Goal: Task Accomplishment & Management: Complete application form

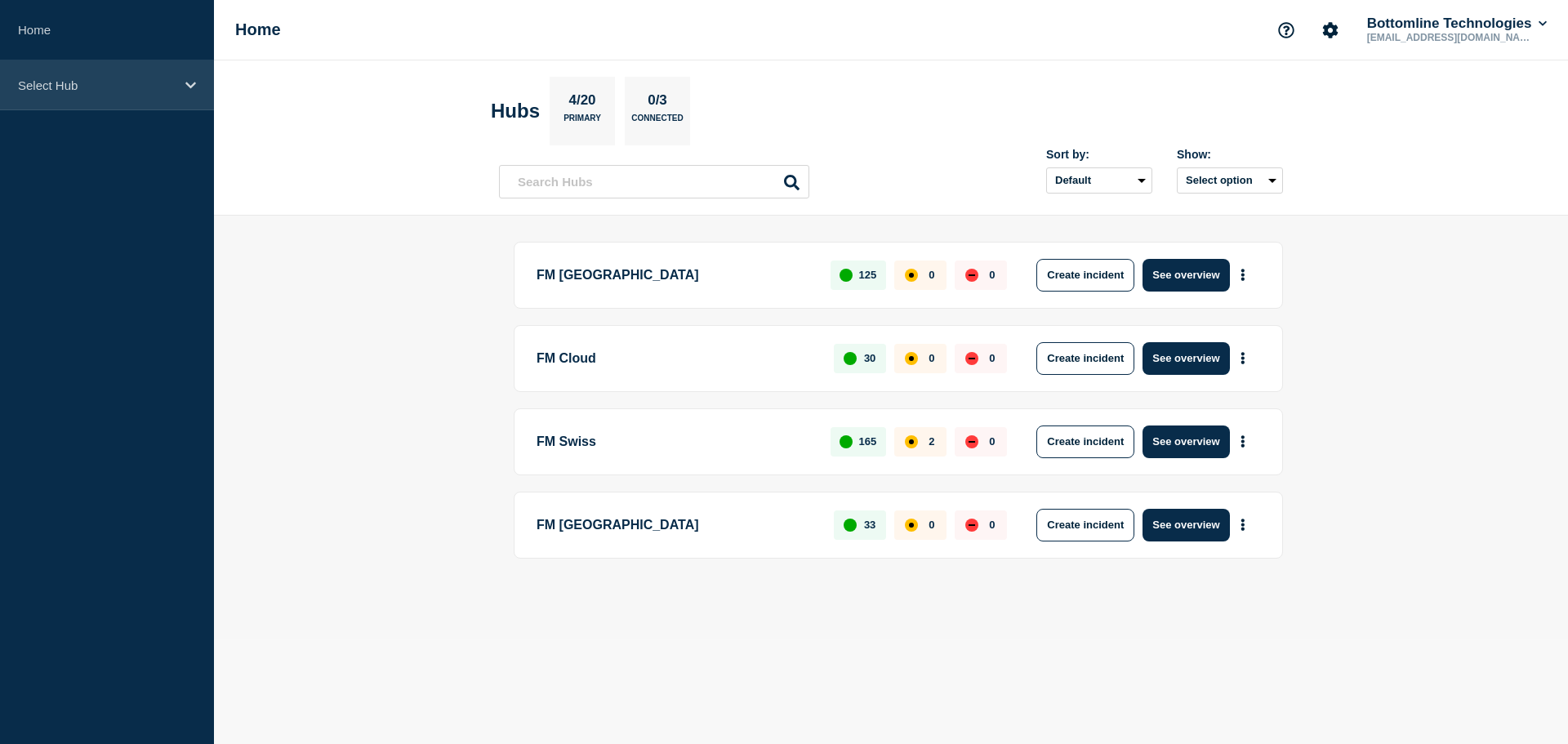
click at [185, 79] on icon at bounding box center [190, 85] width 11 height 13
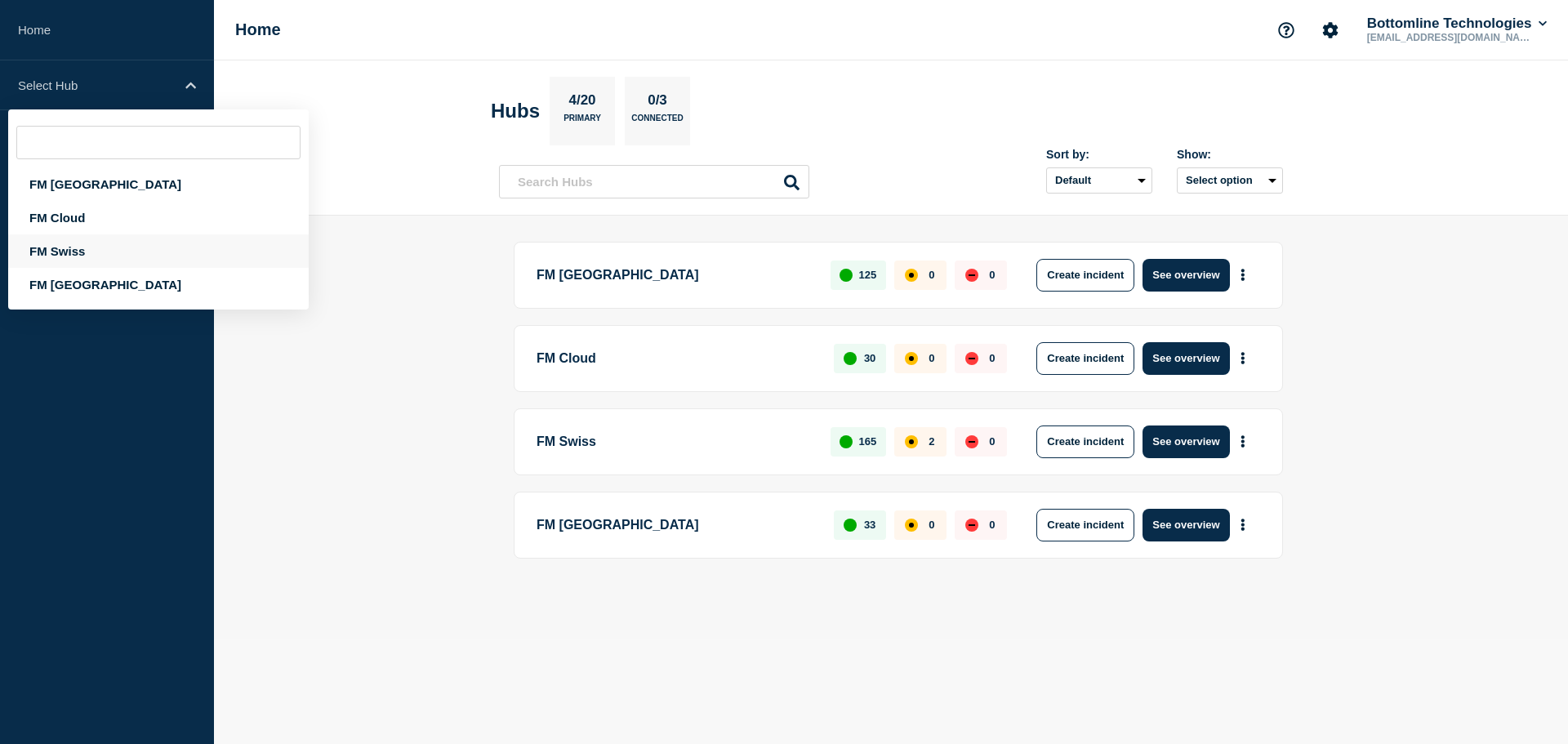
click at [61, 251] on div "FM Swiss" at bounding box center [158, 251] width 300 height 34
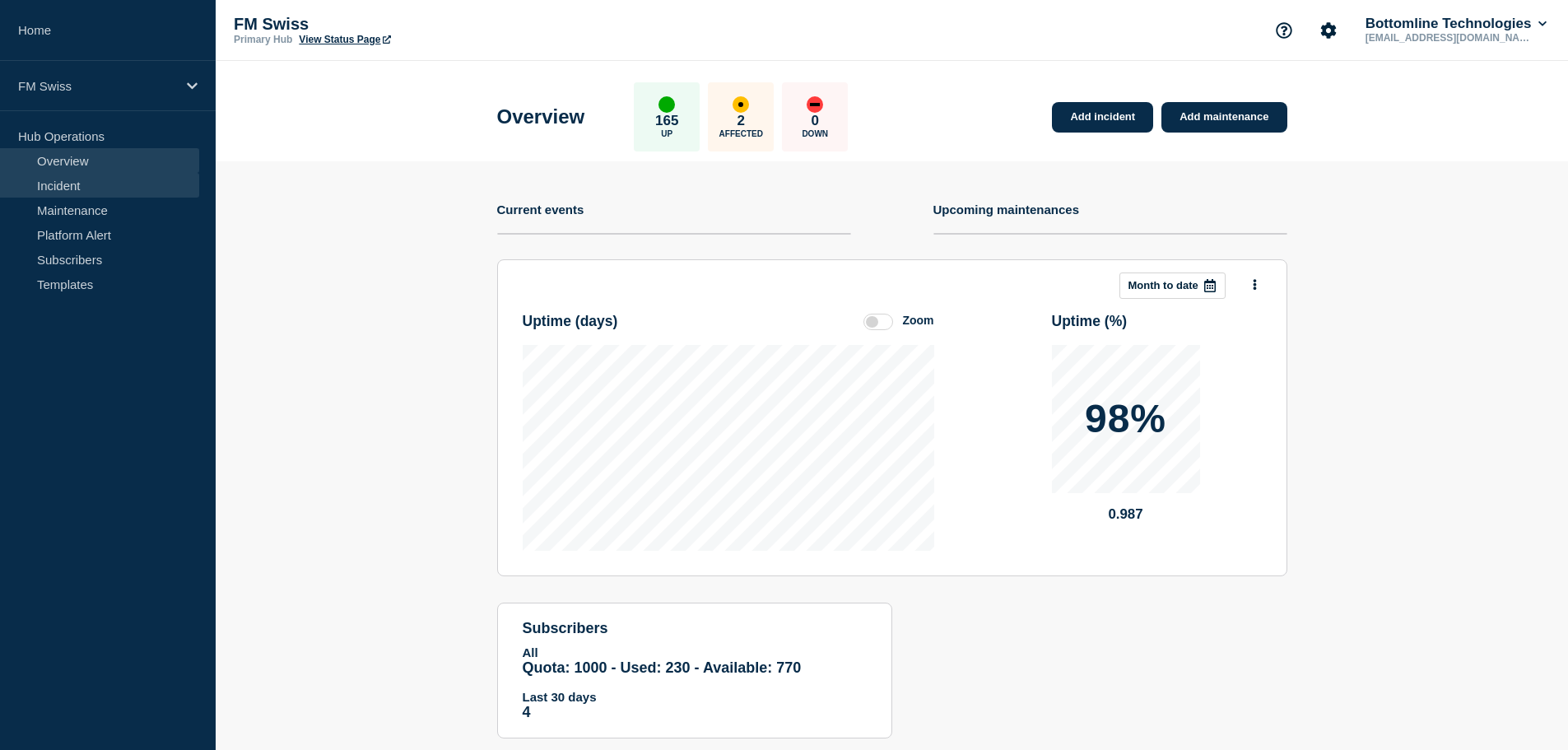
click at [73, 181] on link "Incident" at bounding box center [99, 185] width 199 height 25
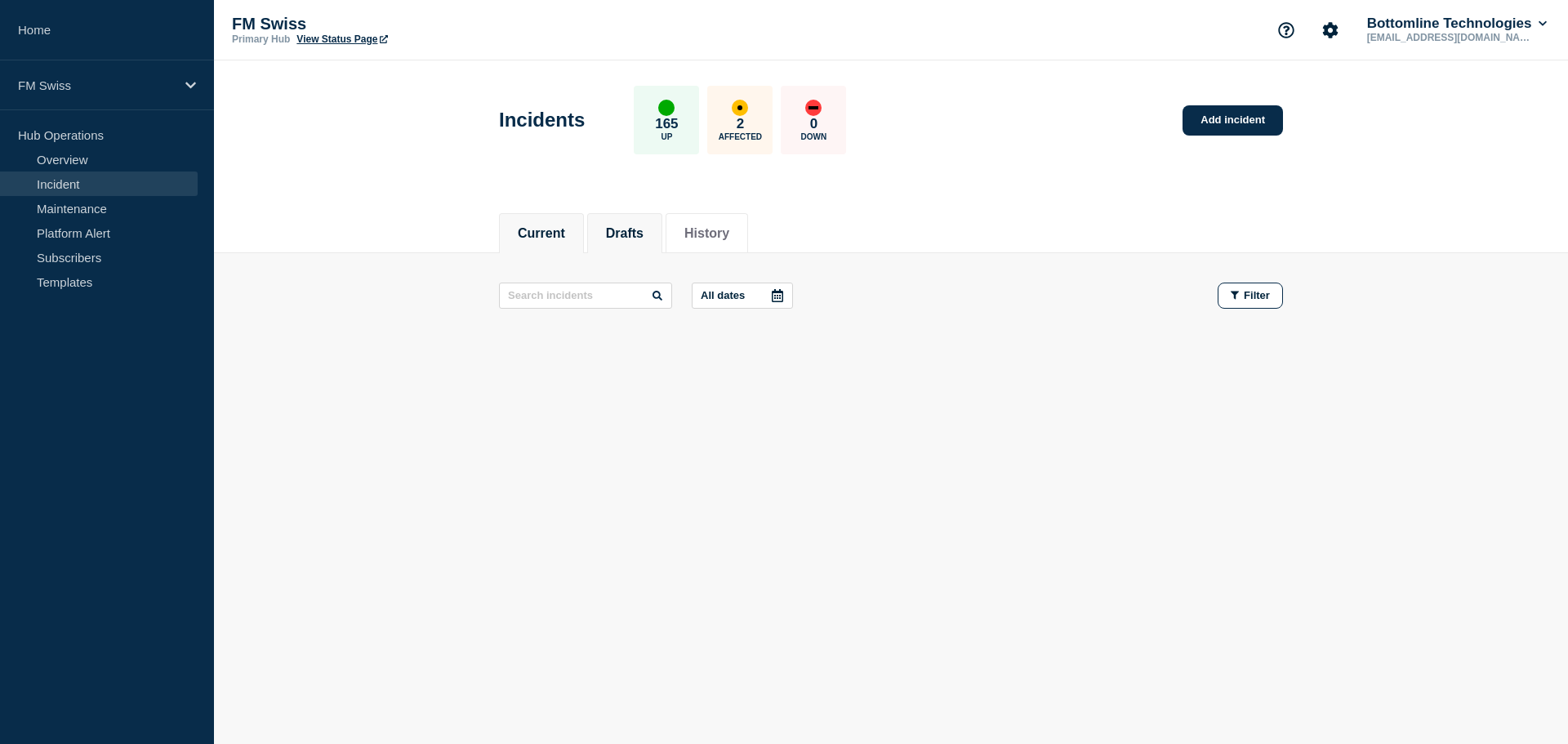
click at [638, 234] on button "Drafts" at bounding box center [625, 233] width 38 height 14
click at [543, 237] on button "Current" at bounding box center [541, 233] width 47 height 14
click at [727, 235] on button "History" at bounding box center [706, 233] width 45 height 14
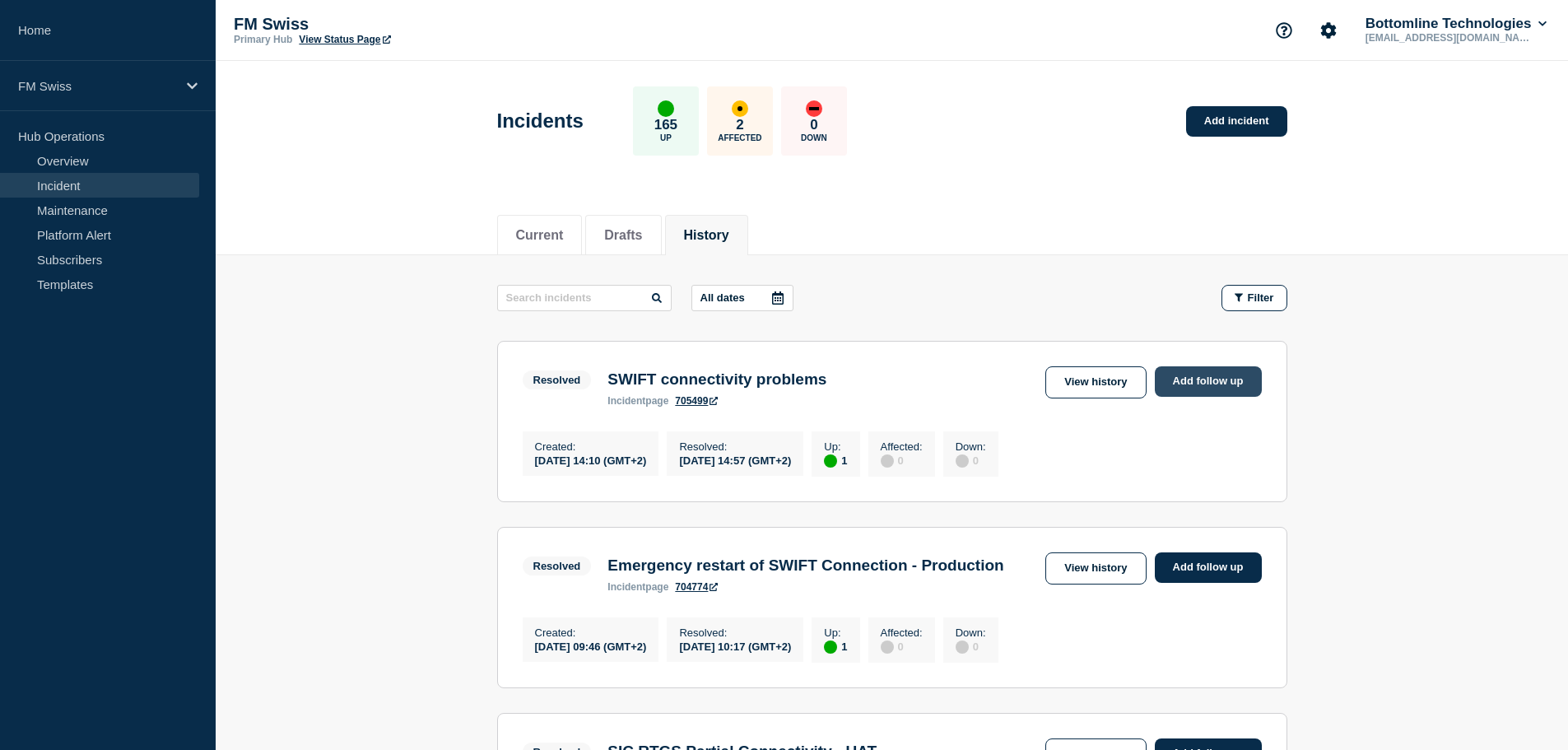
click at [1209, 386] on link "Add follow up" at bounding box center [1208, 381] width 107 height 31
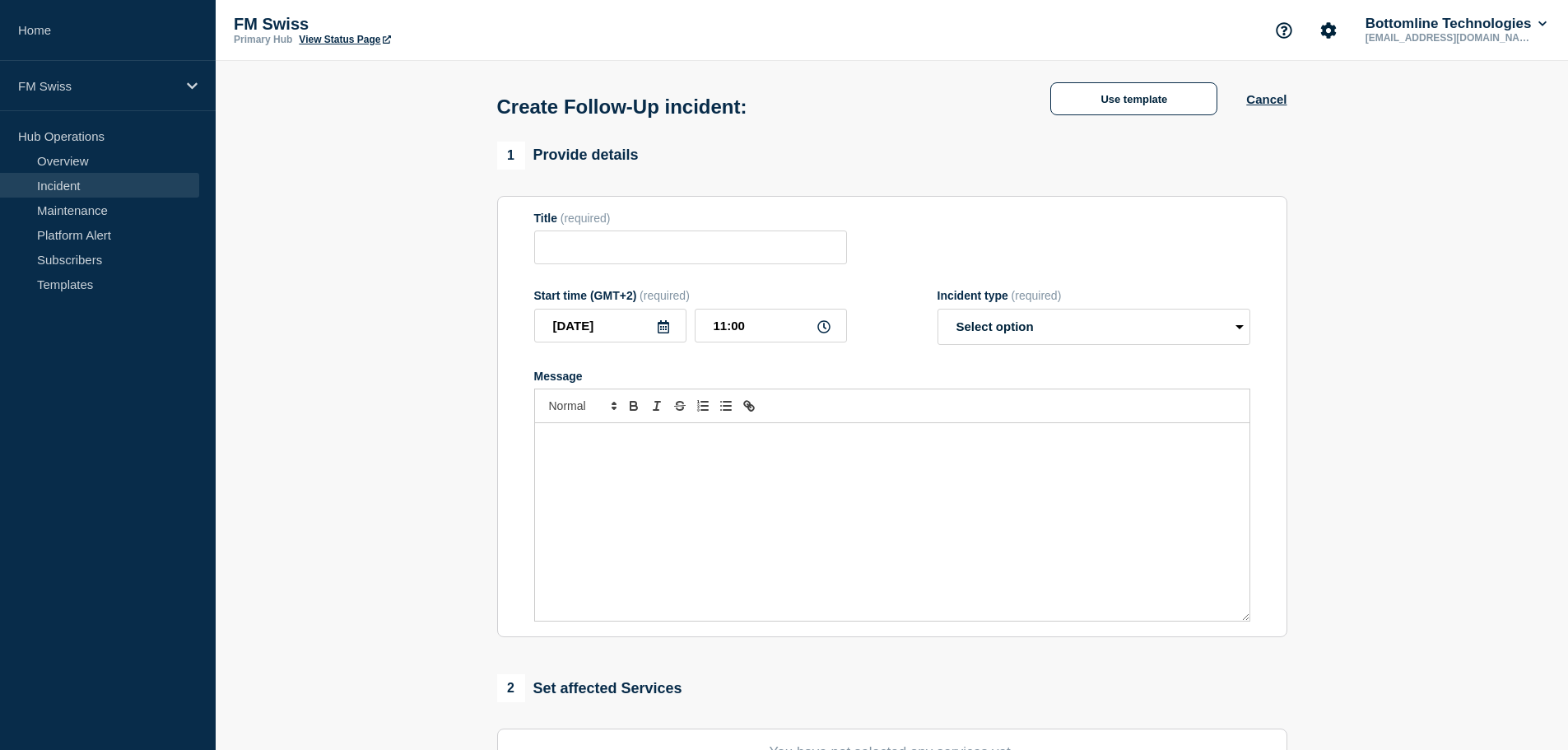
type input "SWIFT connectivity problems"
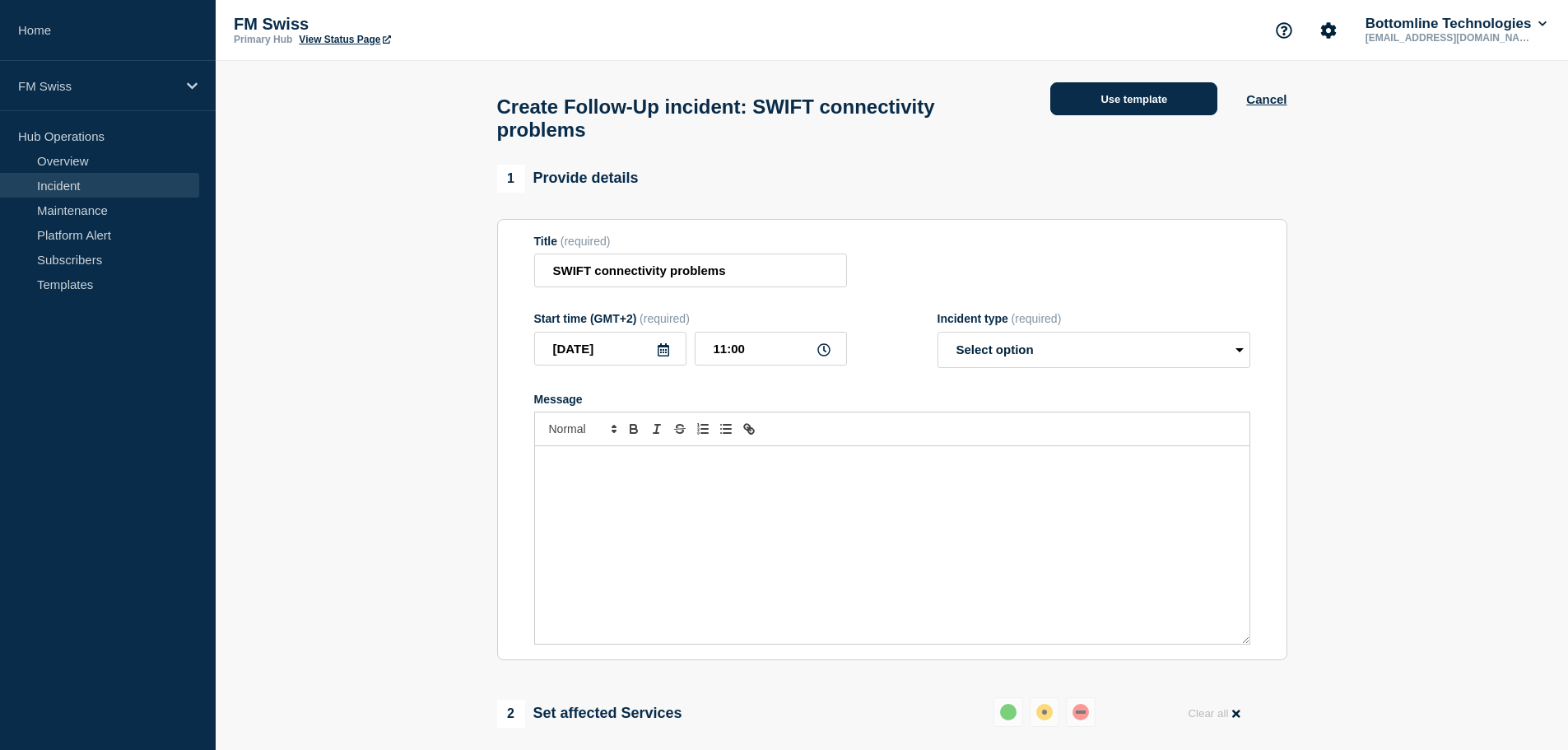
click at [1136, 100] on button "Use template" at bounding box center [1133, 98] width 167 height 33
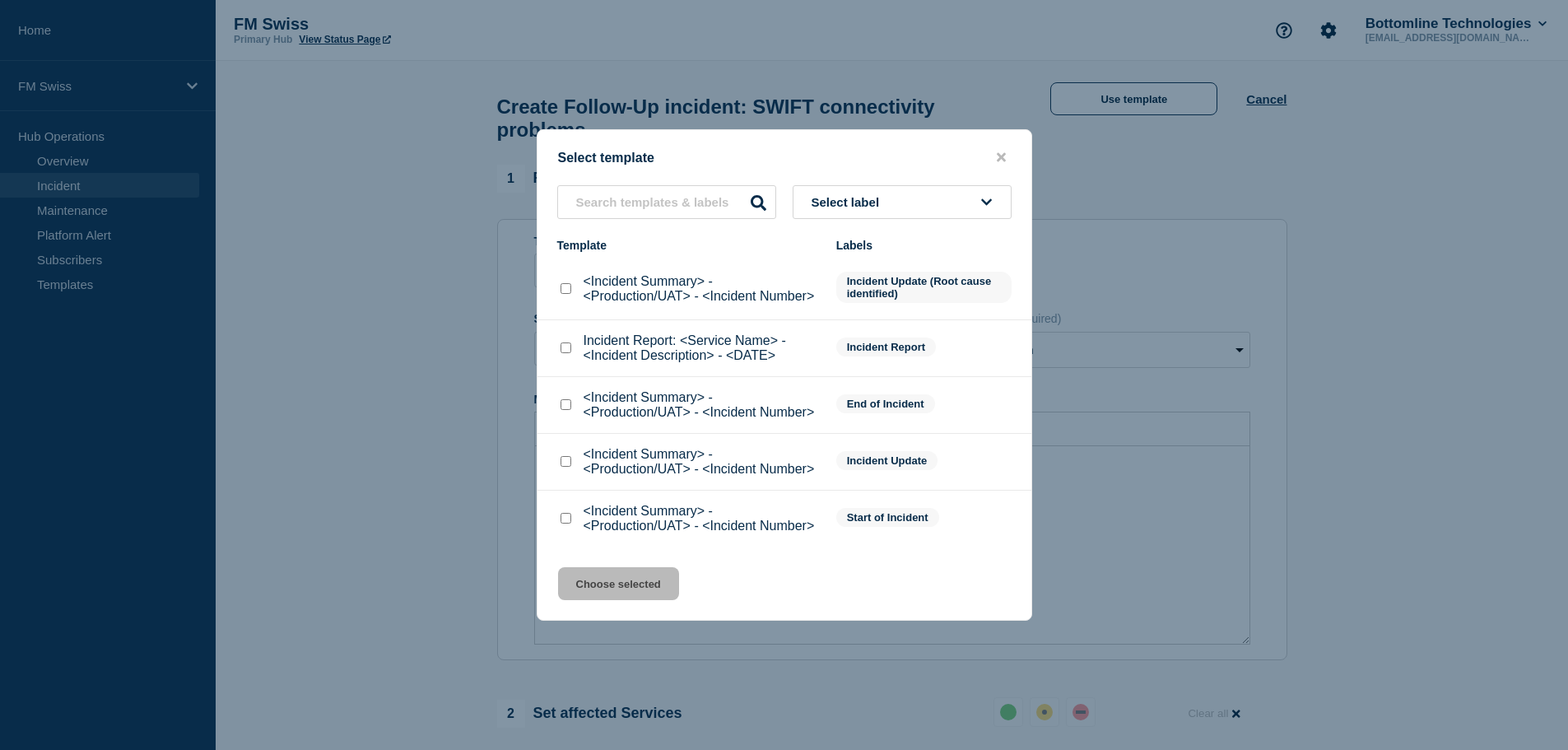
click at [566, 353] on input "Incident Report: <Service Name> - <Incident Description> - <DATE> checkbox" at bounding box center [565, 347] width 11 height 11
checkbox input "true"
click at [630, 578] on button "Choose selected" at bounding box center [618, 583] width 121 height 33
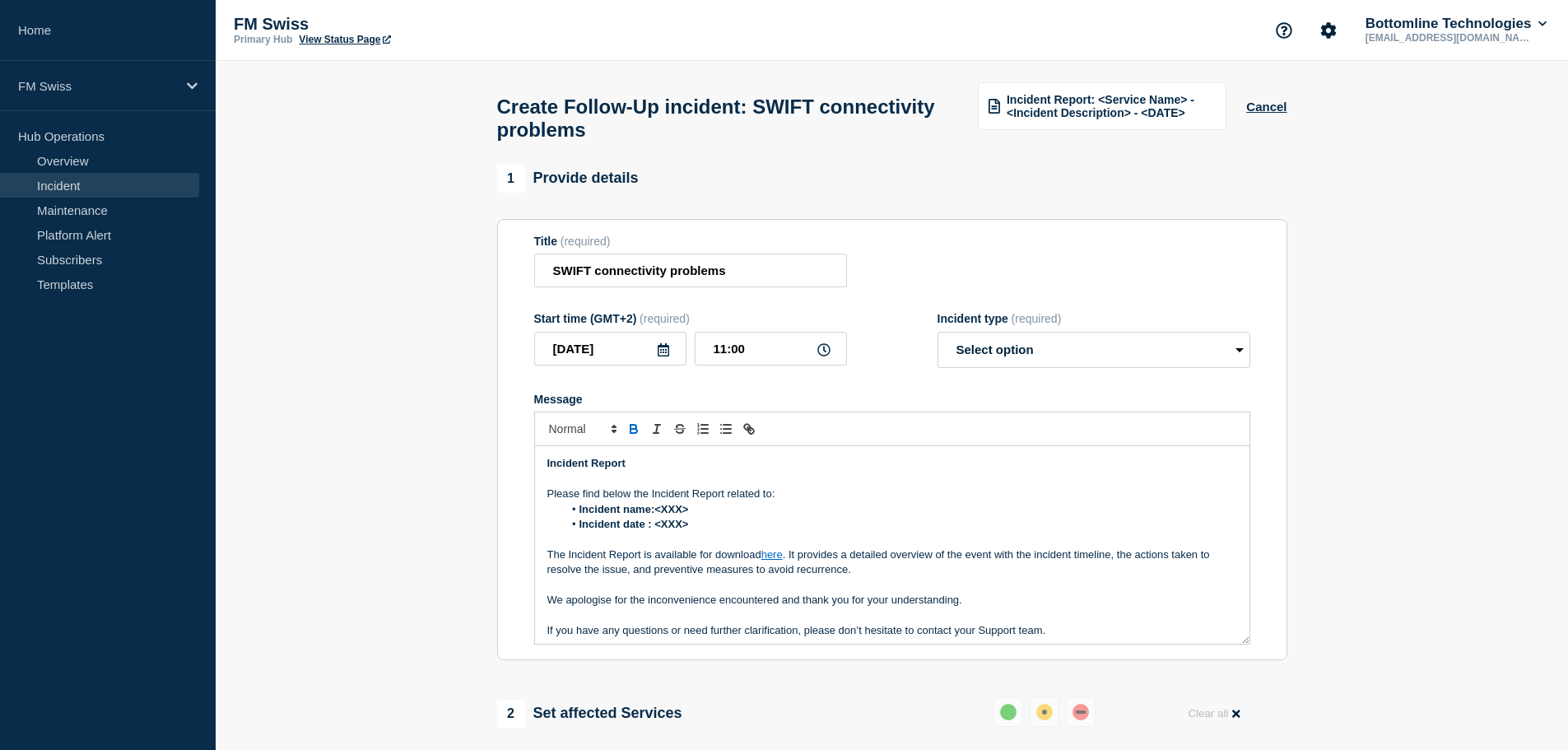
click at [770, 560] on link "here" at bounding box center [771, 554] width 21 height 13
click at [792, 590] on link at bounding box center [790, 584] width 39 height 13
paste input "ttps://[DOMAIN_NAME][URL]"
type input "[URL][DOMAIN_NAME]"
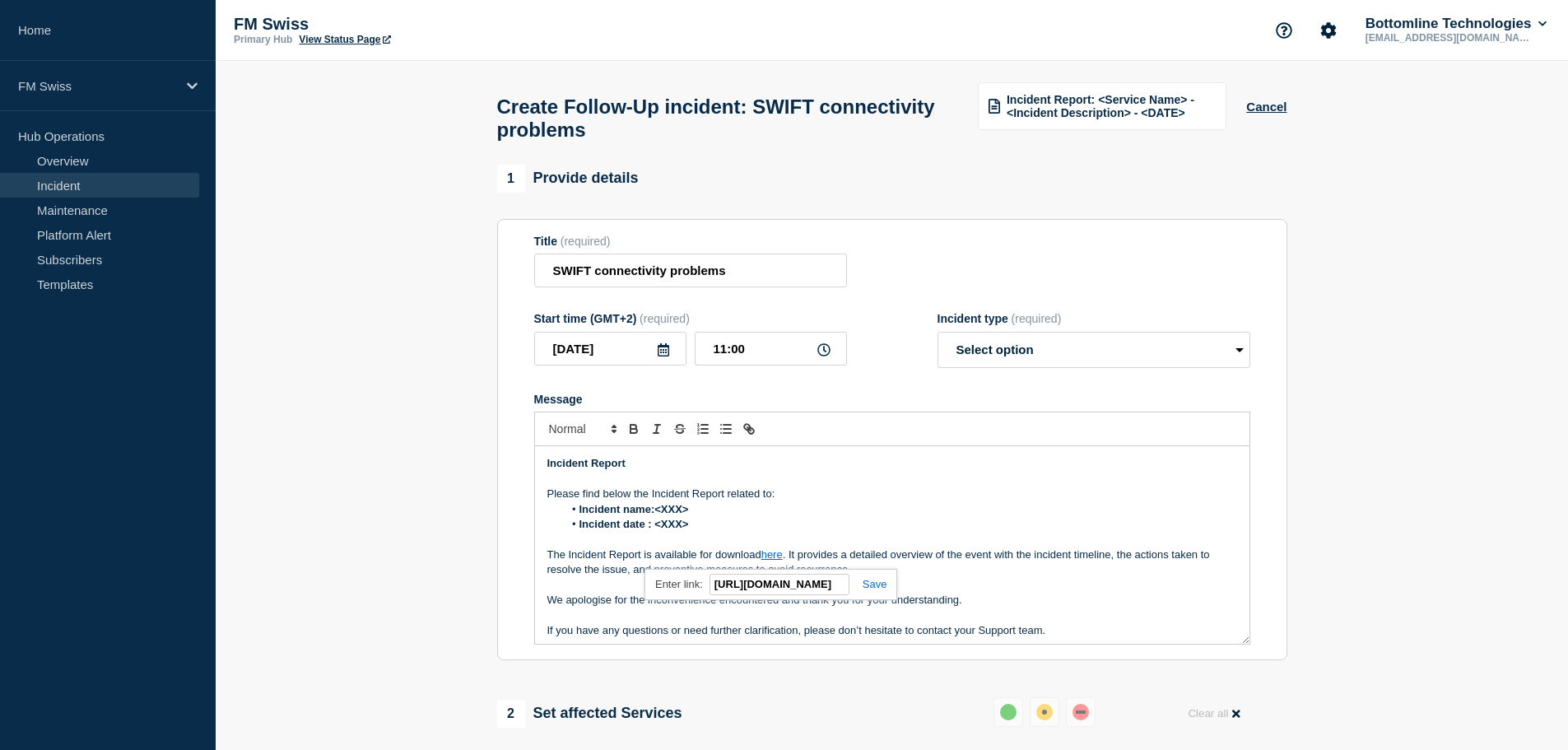
click at [875, 588] on link at bounding box center [868, 584] width 38 height 13
click at [697, 517] on li "Incident name:<XXX>" at bounding box center [899, 508] width 674 height 14
click at [705, 517] on li "Incident name:<XXX>" at bounding box center [899, 508] width 674 height 14
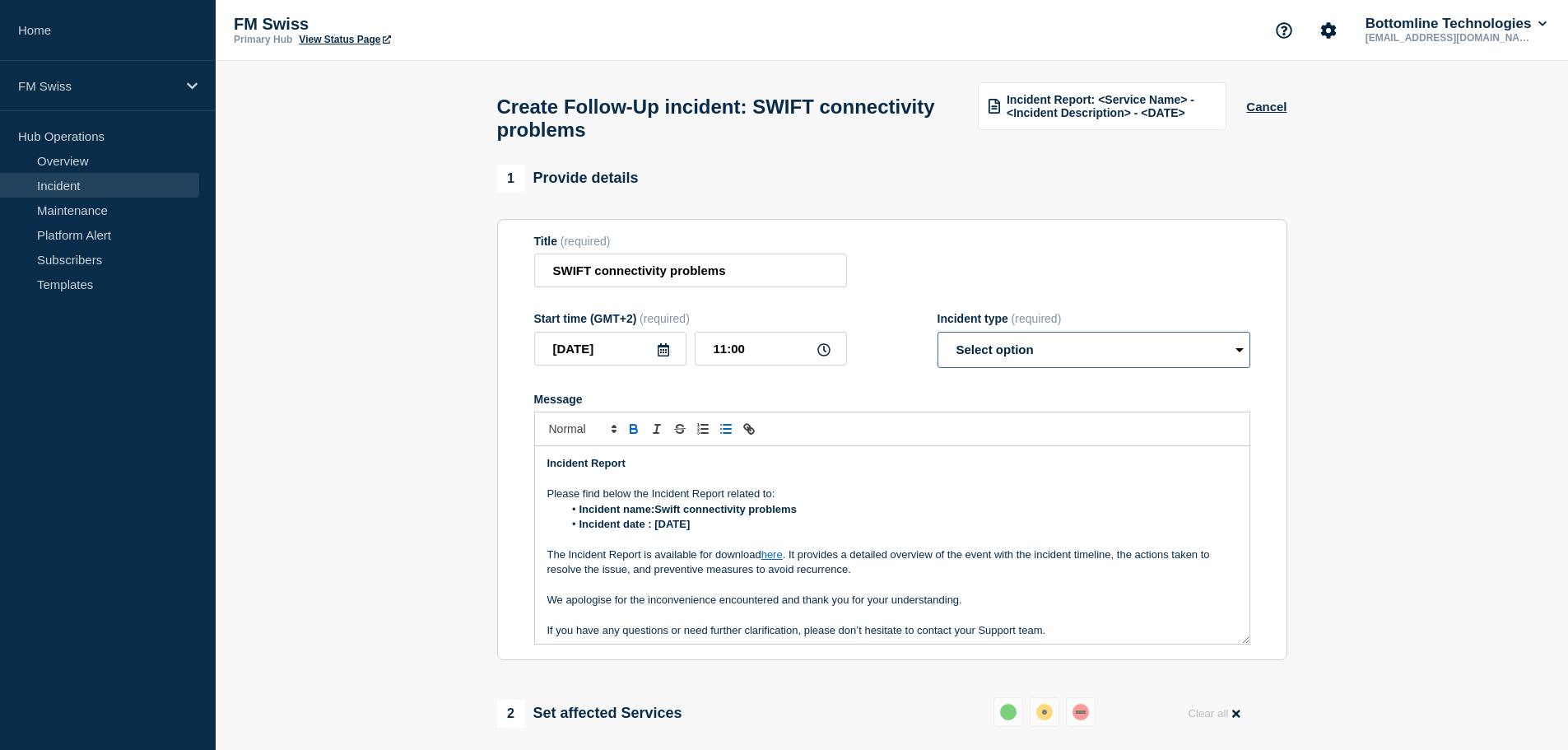
click at [990, 363] on select "Select option Investigating Identified Monitoring Resolved" at bounding box center [1093, 349] width 313 height 36
select select "resolved"
click at [937, 339] on select "Select option Investigating Identified Monitoring Resolved" at bounding box center [1093, 349] width 313 height 36
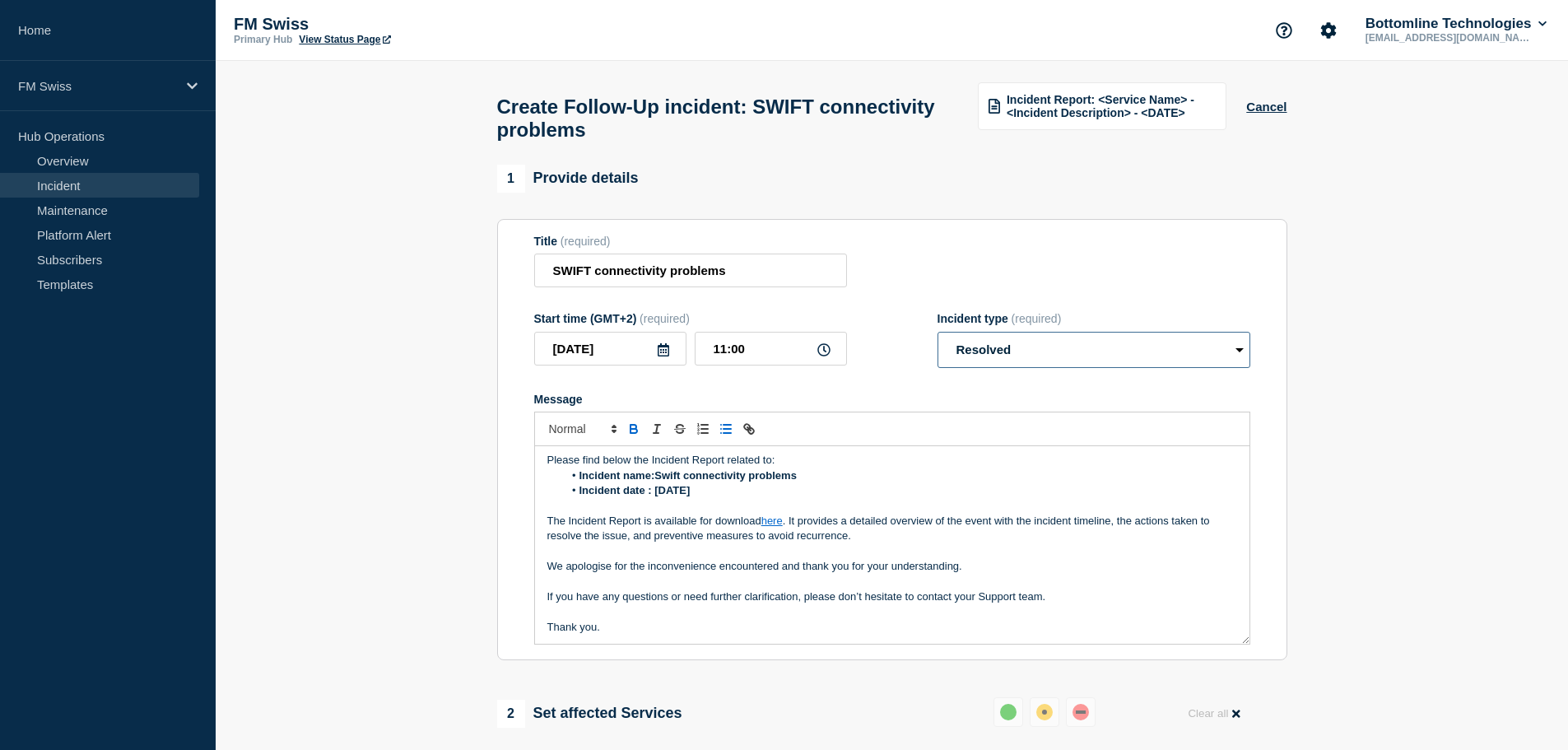
scroll to position [65, 0]
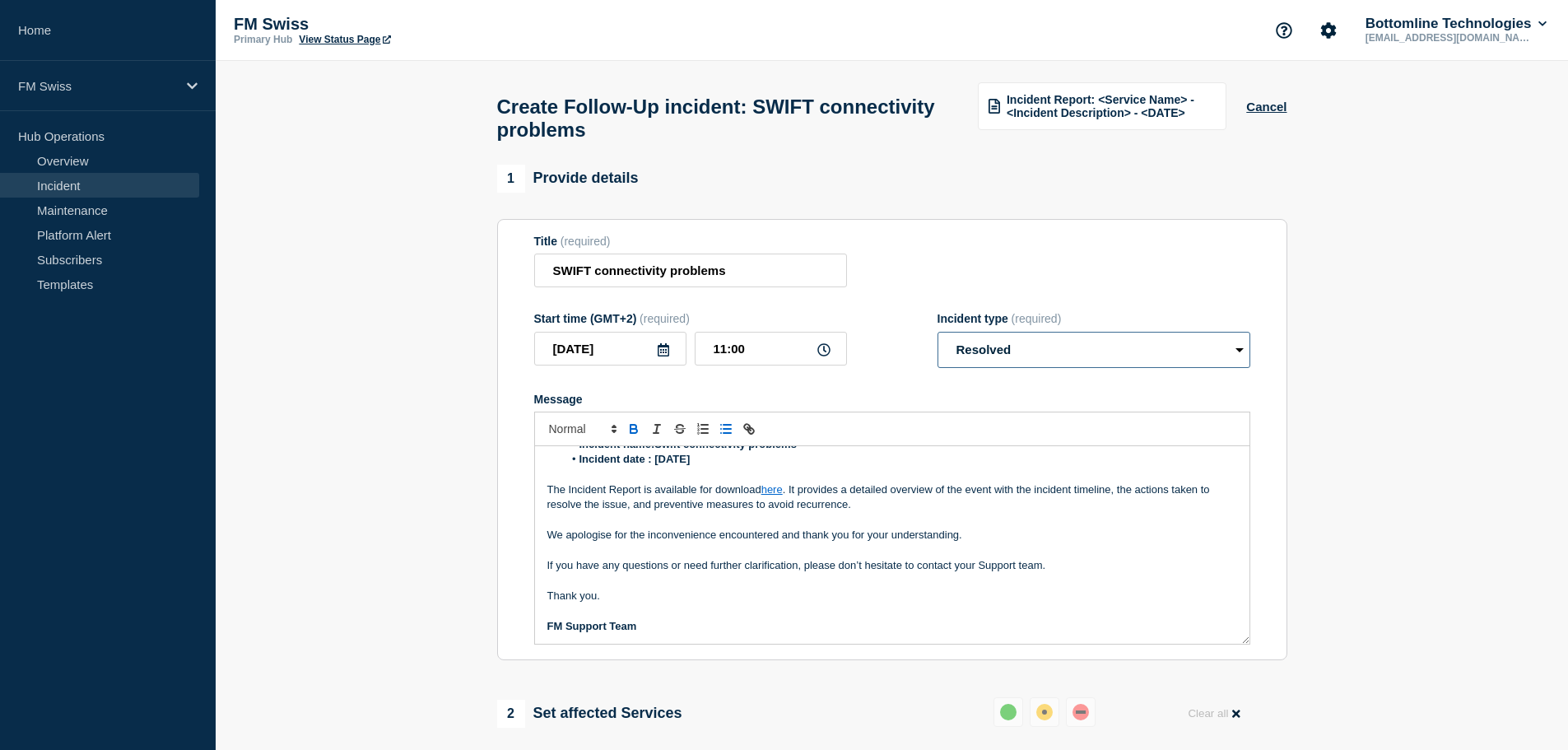
click at [1046, 353] on select "Select option Investigating Identified Monitoring Resolved" at bounding box center [1093, 349] width 313 height 36
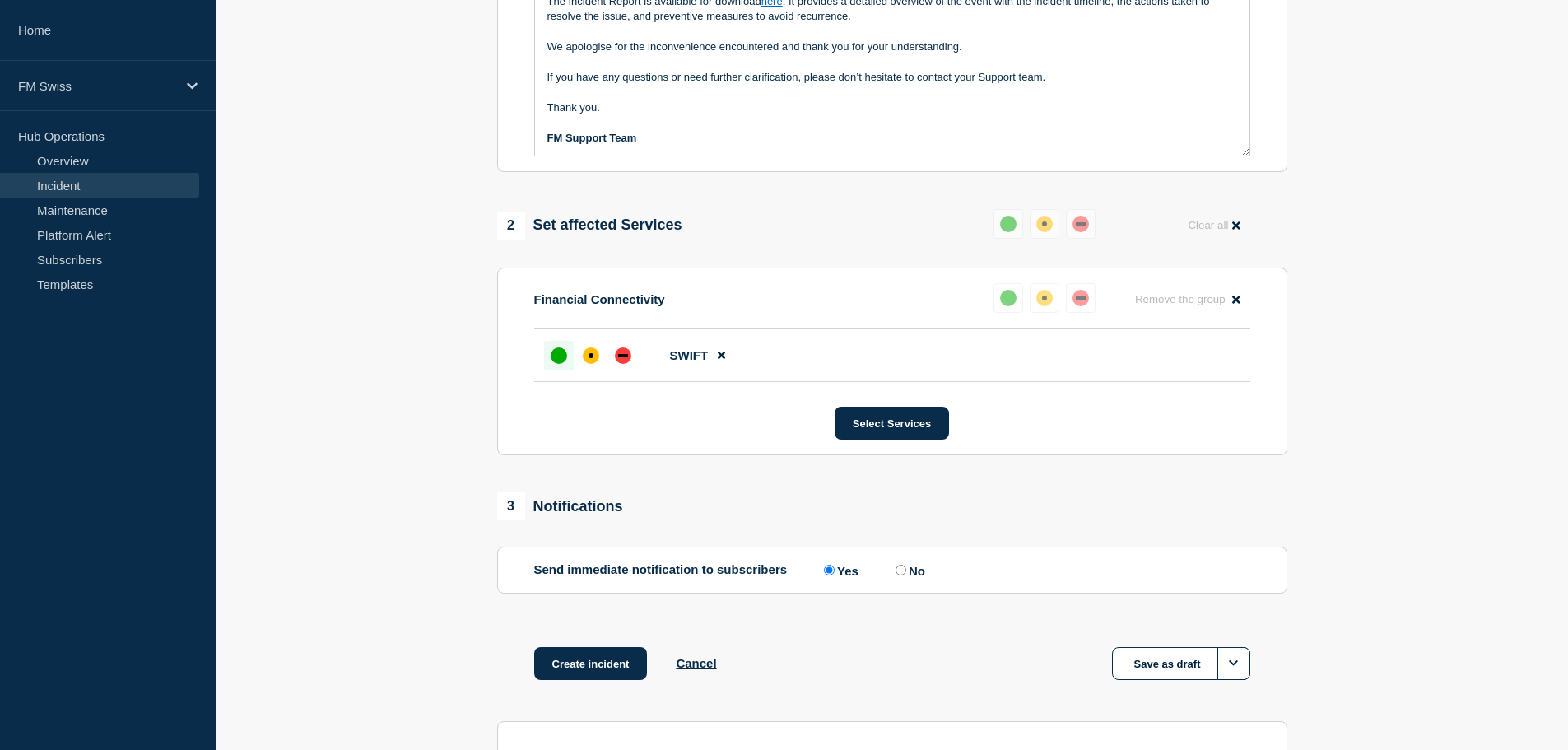
scroll to position [406, 0]
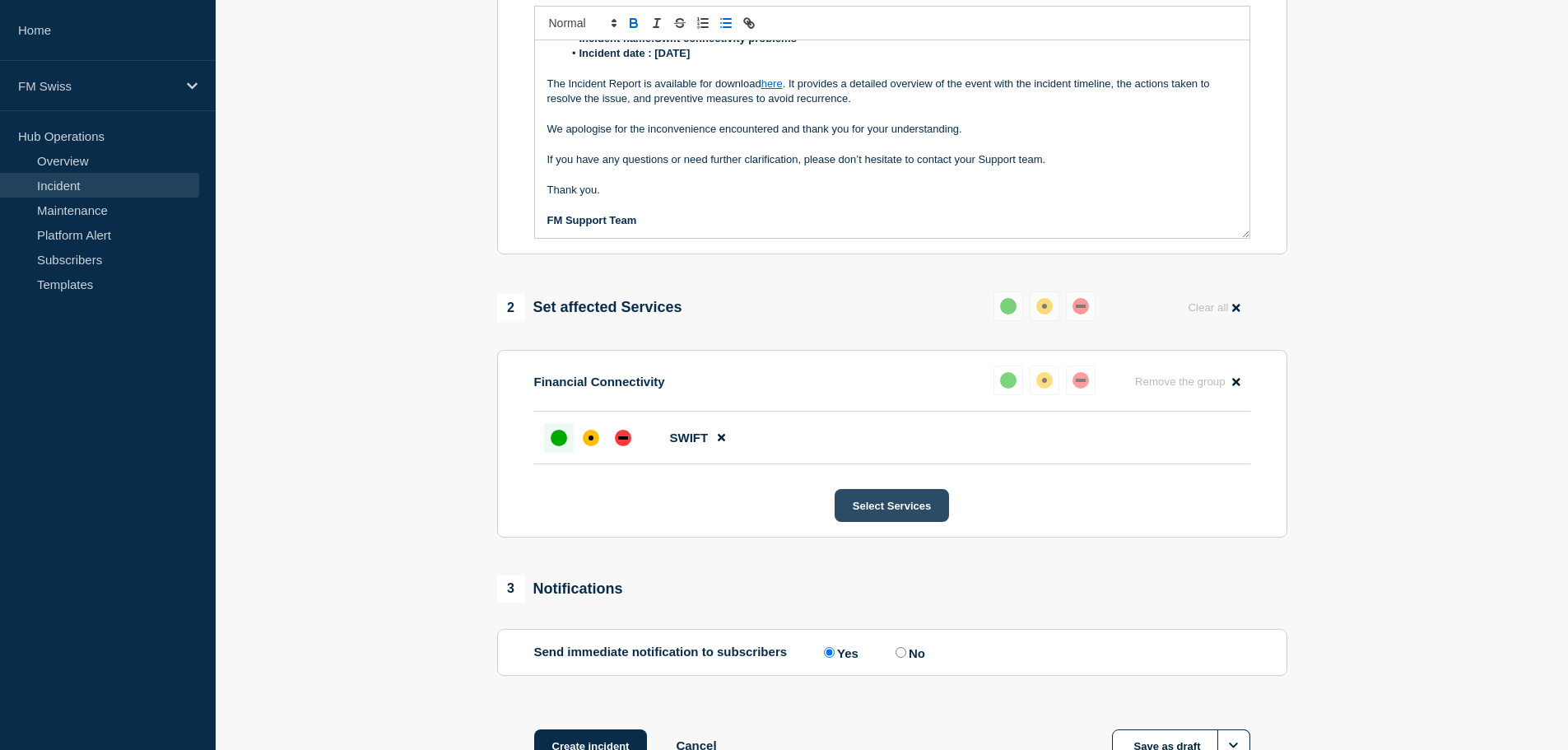
click at [875, 510] on button "Select Services" at bounding box center [892, 505] width 114 height 33
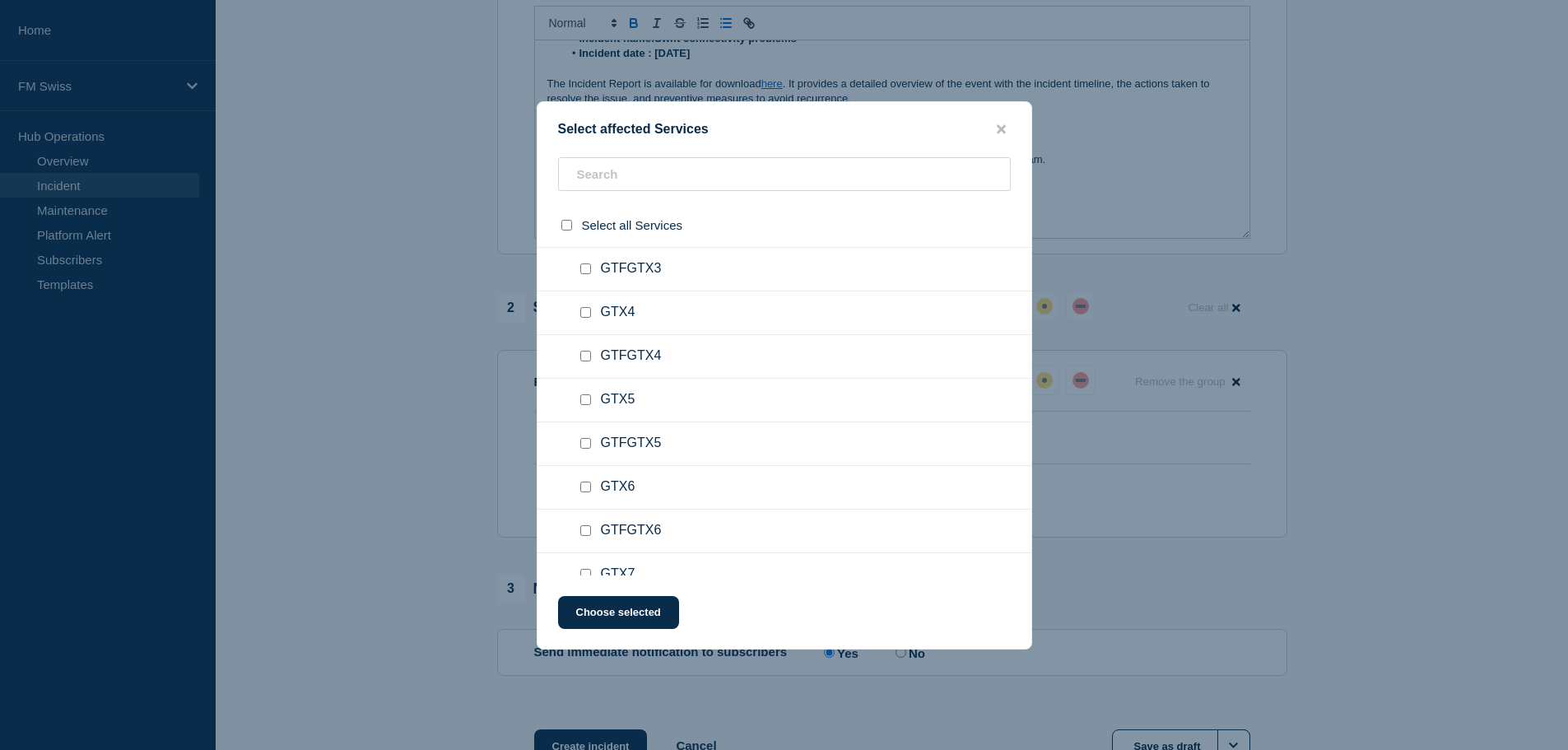
scroll to position [576, 0]
click at [586, 391] on input "GTX5 checkbox" at bounding box center [586, 390] width 11 height 11
checkbox input "true"
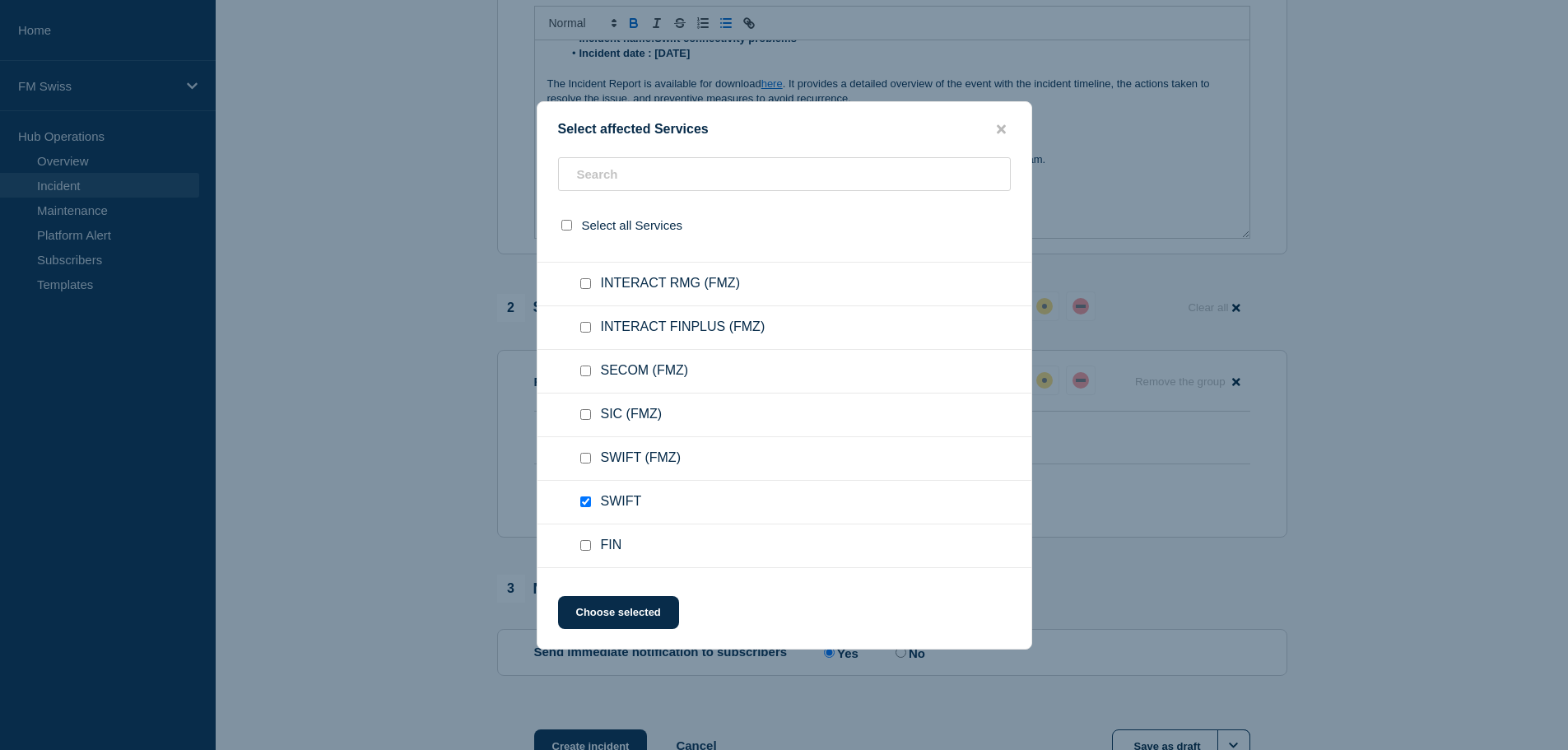
scroll to position [5185, 0]
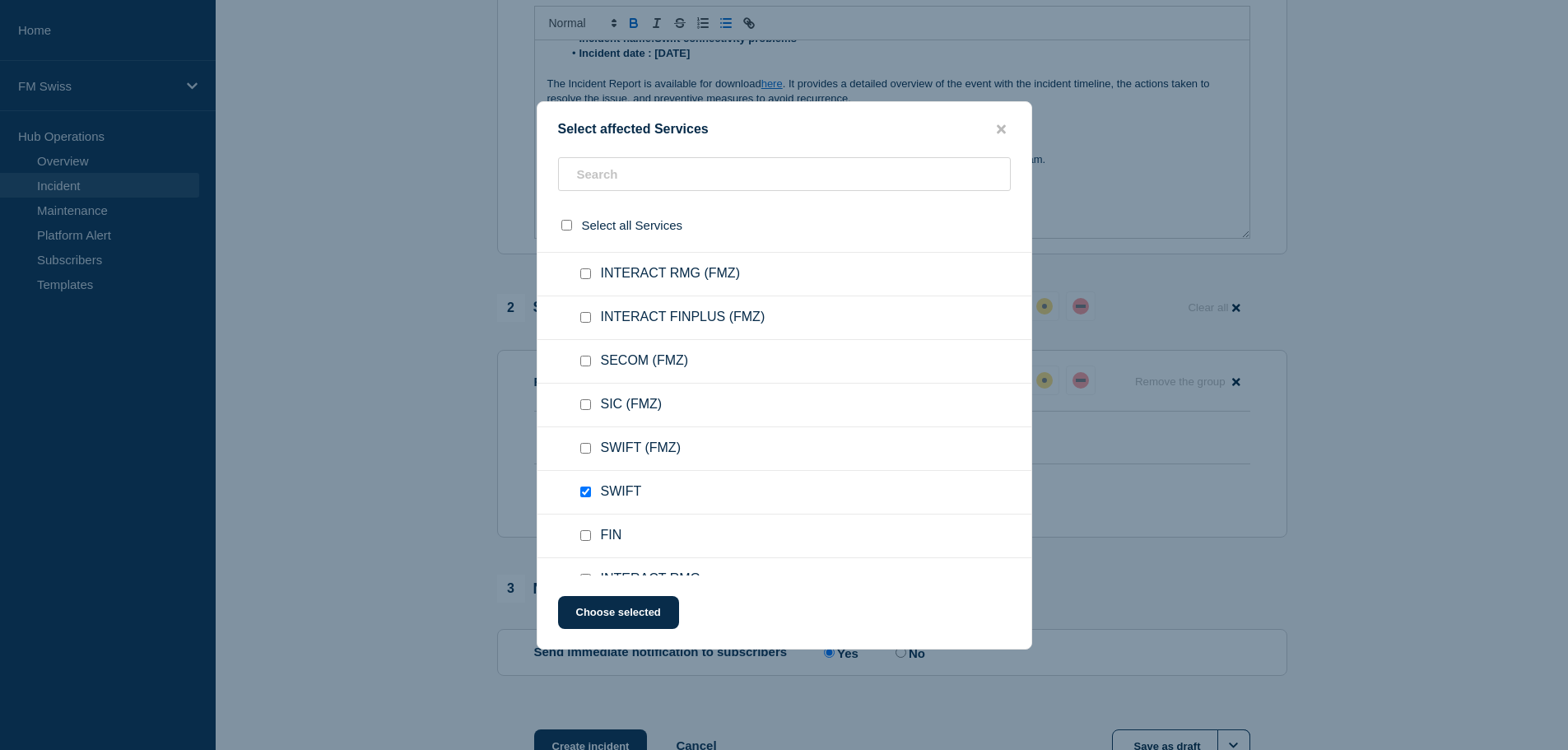
click at [587, 494] on input "SWIFT checkbox" at bounding box center [586, 492] width 11 height 11
checkbox input "false"
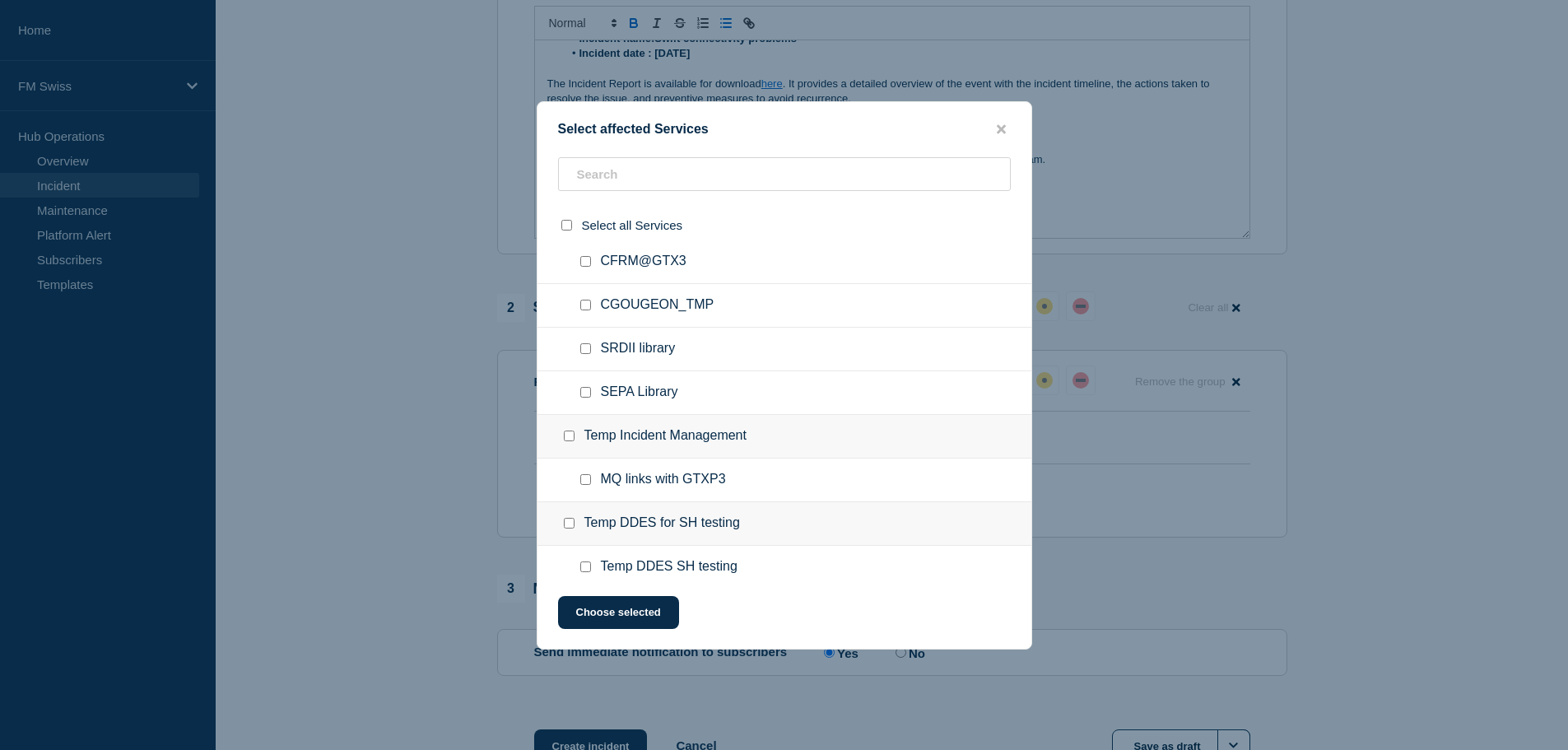
scroll to position [7610, 0]
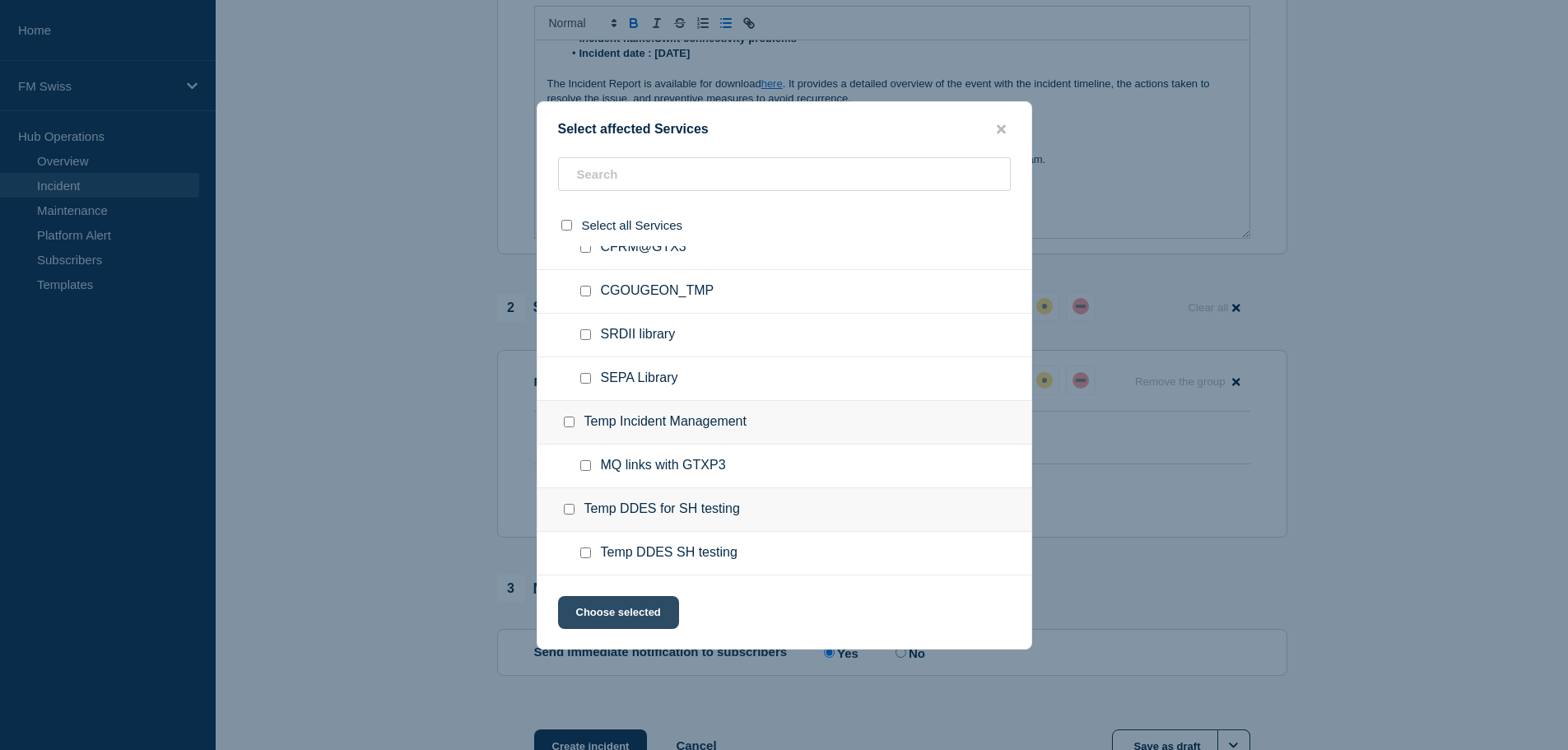
click at [634, 604] on button "Choose selected" at bounding box center [618, 612] width 121 height 33
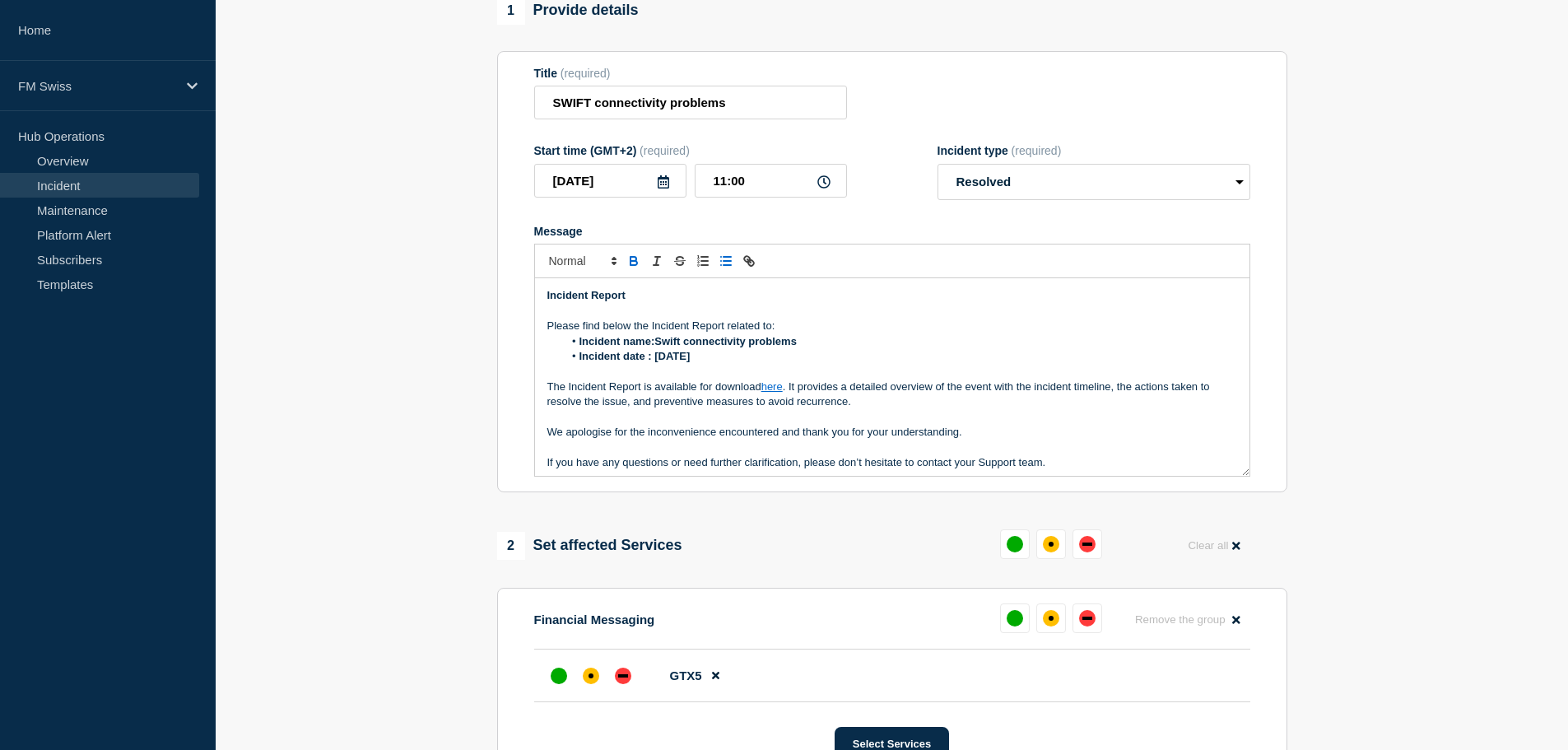
scroll to position [329, 0]
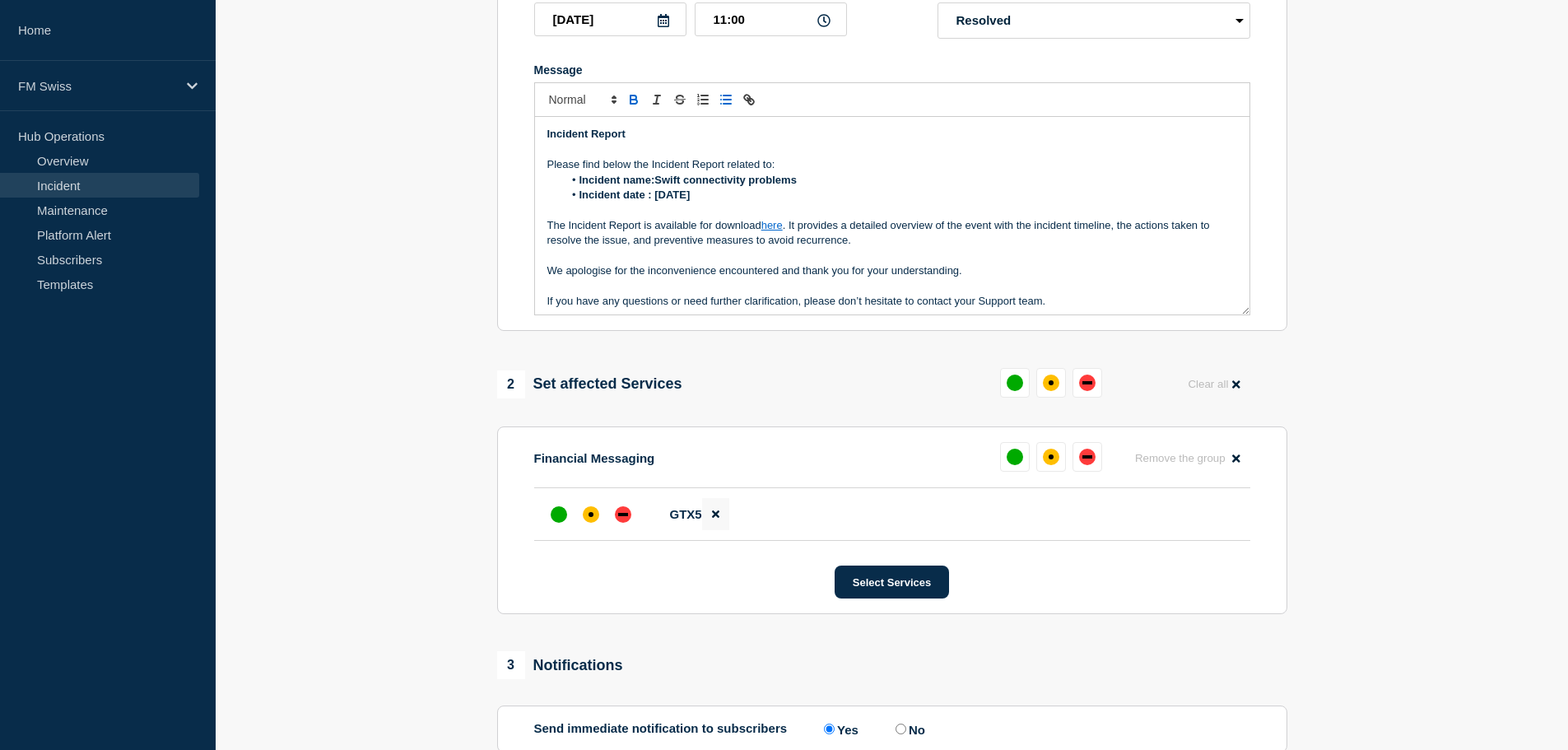
click at [712, 519] on icon at bounding box center [715, 514] width 8 height 11
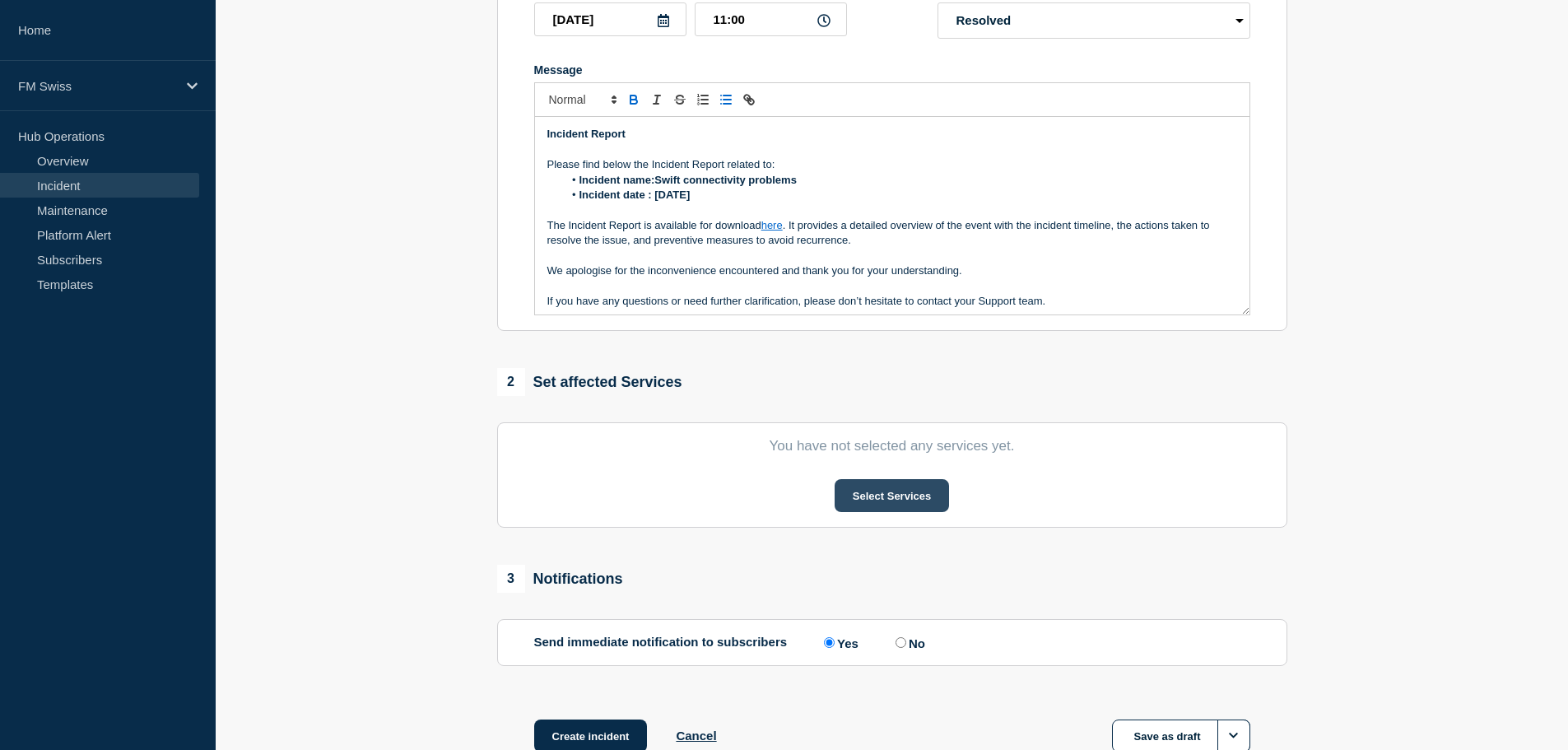
click at [858, 503] on button "Select Services" at bounding box center [892, 495] width 114 height 33
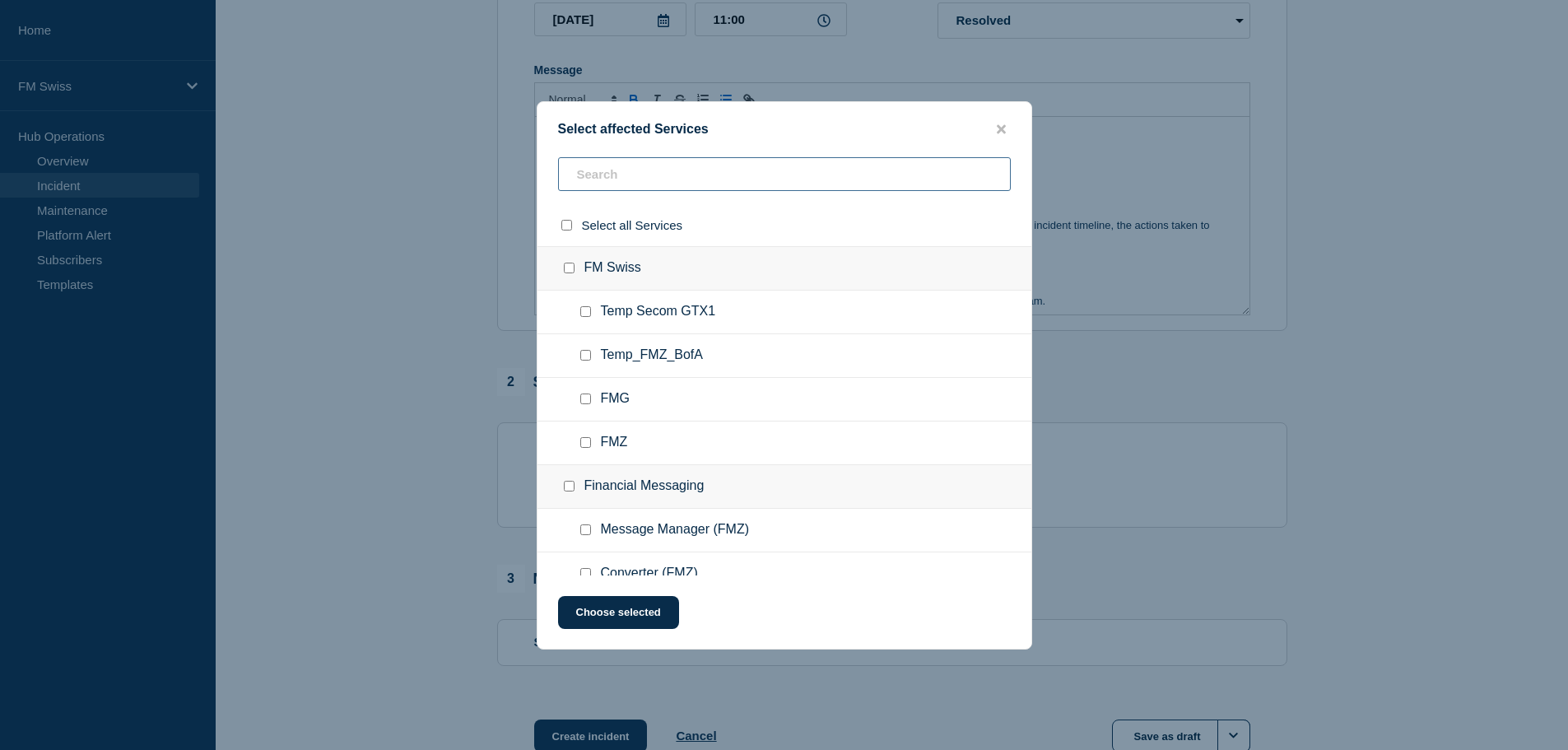
click at [653, 179] on input "text" at bounding box center [784, 174] width 453 height 34
type input "s"
type input "f"
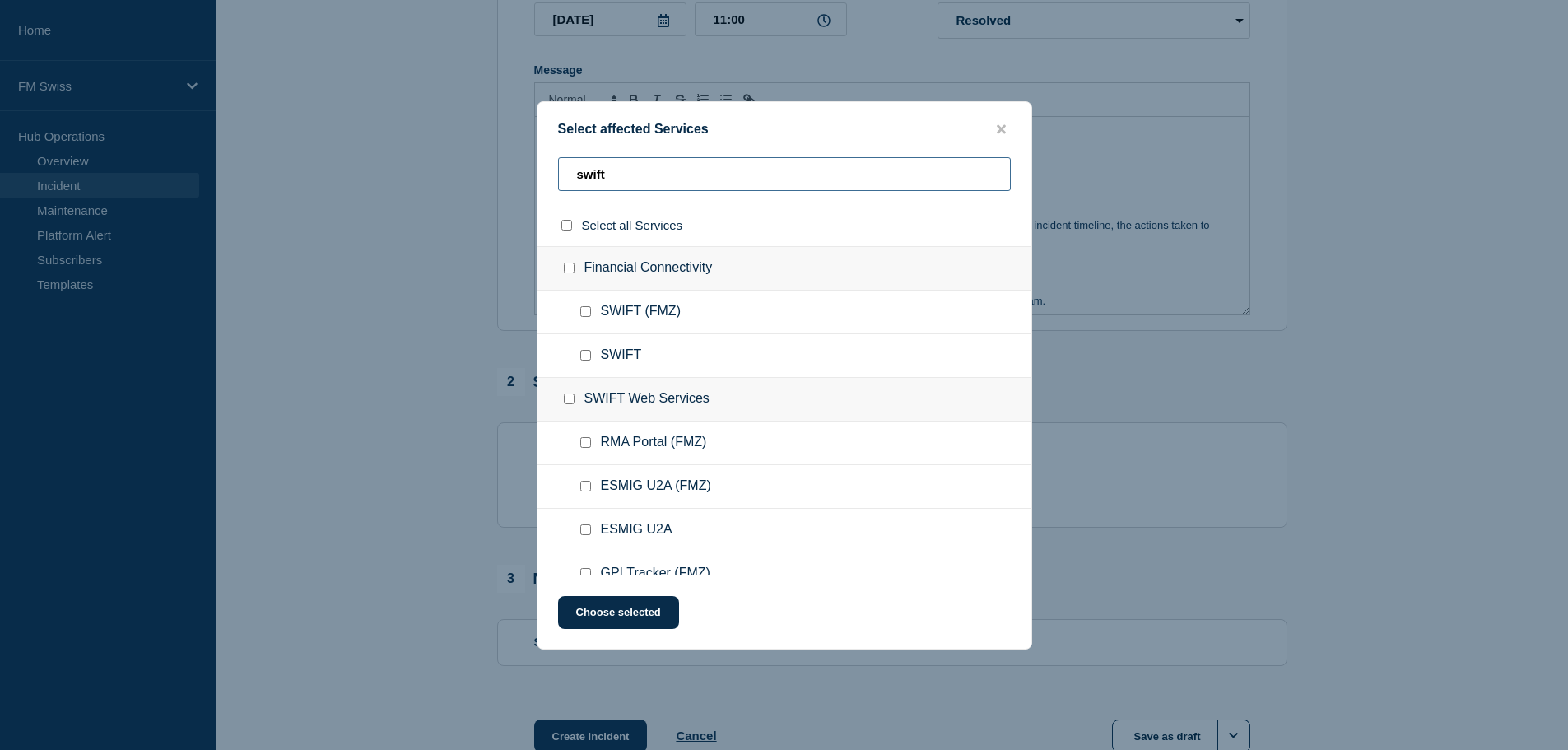
type input "swift"
click at [588, 358] on input "SWIFT checkbox" at bounding box center [586, 355] width 11 height 11
checkbox input "true"
click at [614, 608] on button "Choose selected" at bounding box center [618, 612] width 121 height 33
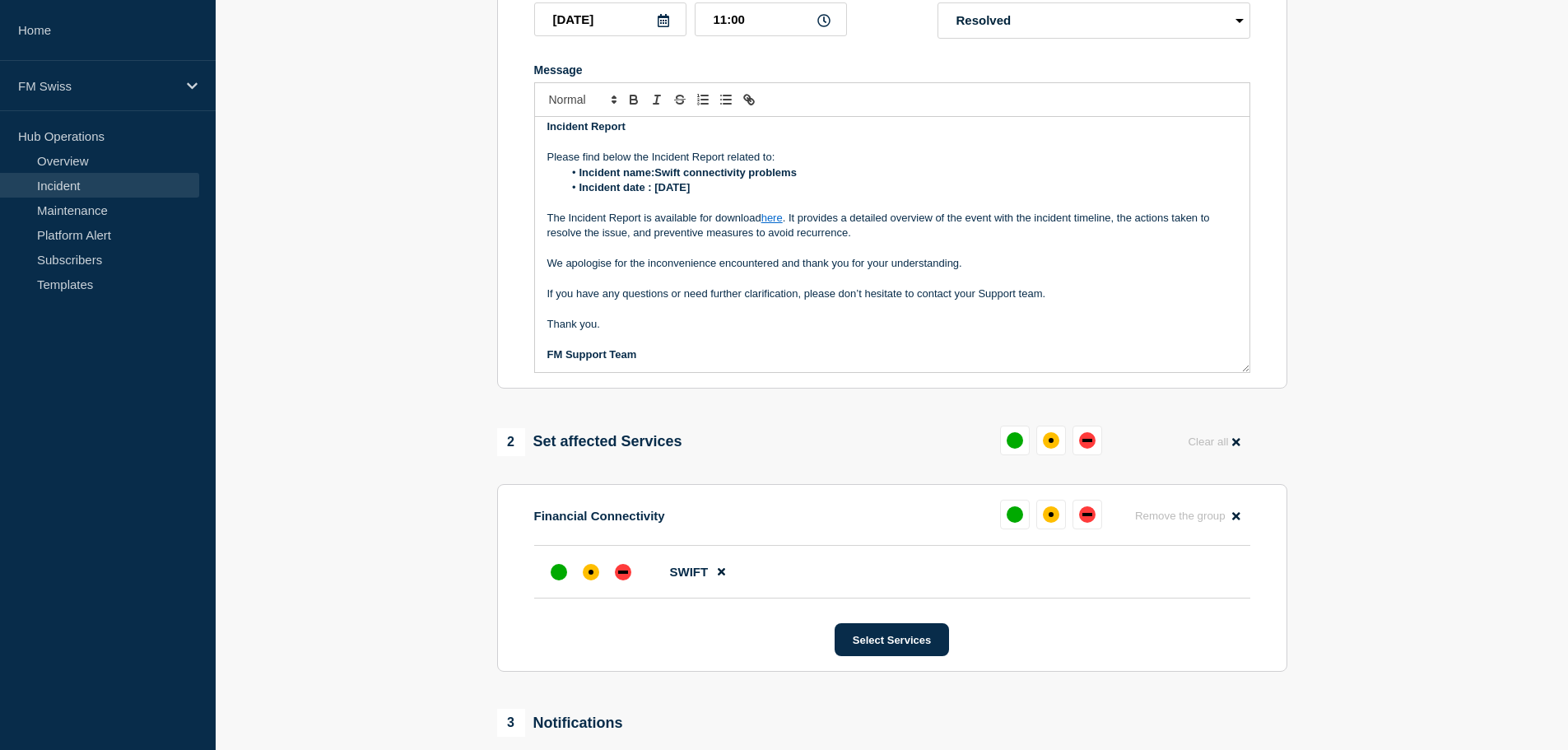
scroll to position [0, 0]
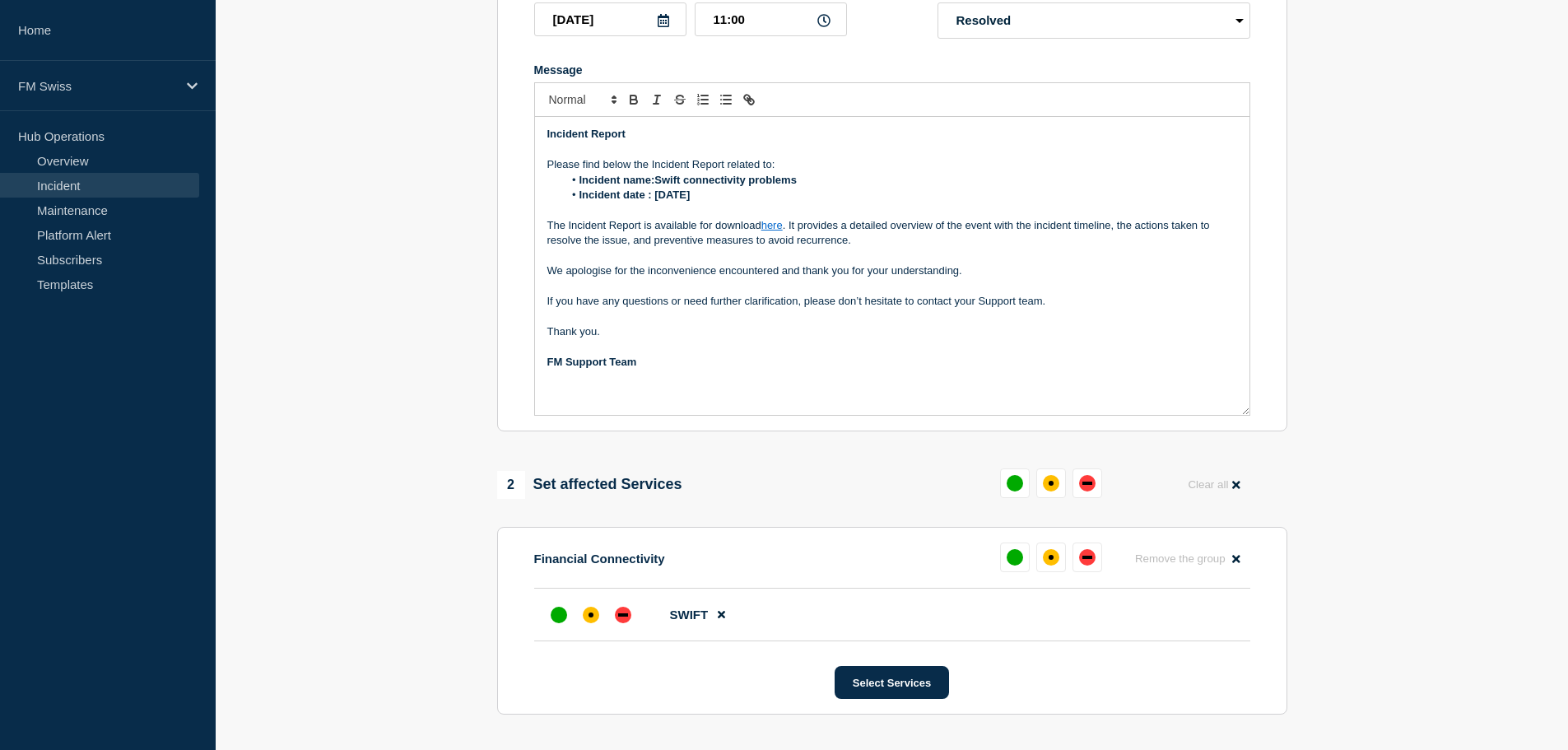
drag, startPoint x: 1247, startPoint y: 322, endPoint x: 1248, endPoint y: 422, distance: 100.0
click at [1248, 414] on div "Incident Report Please find below the Incident Report related to: Incident name…" at bounding box center [892, 266] width 714 height 298
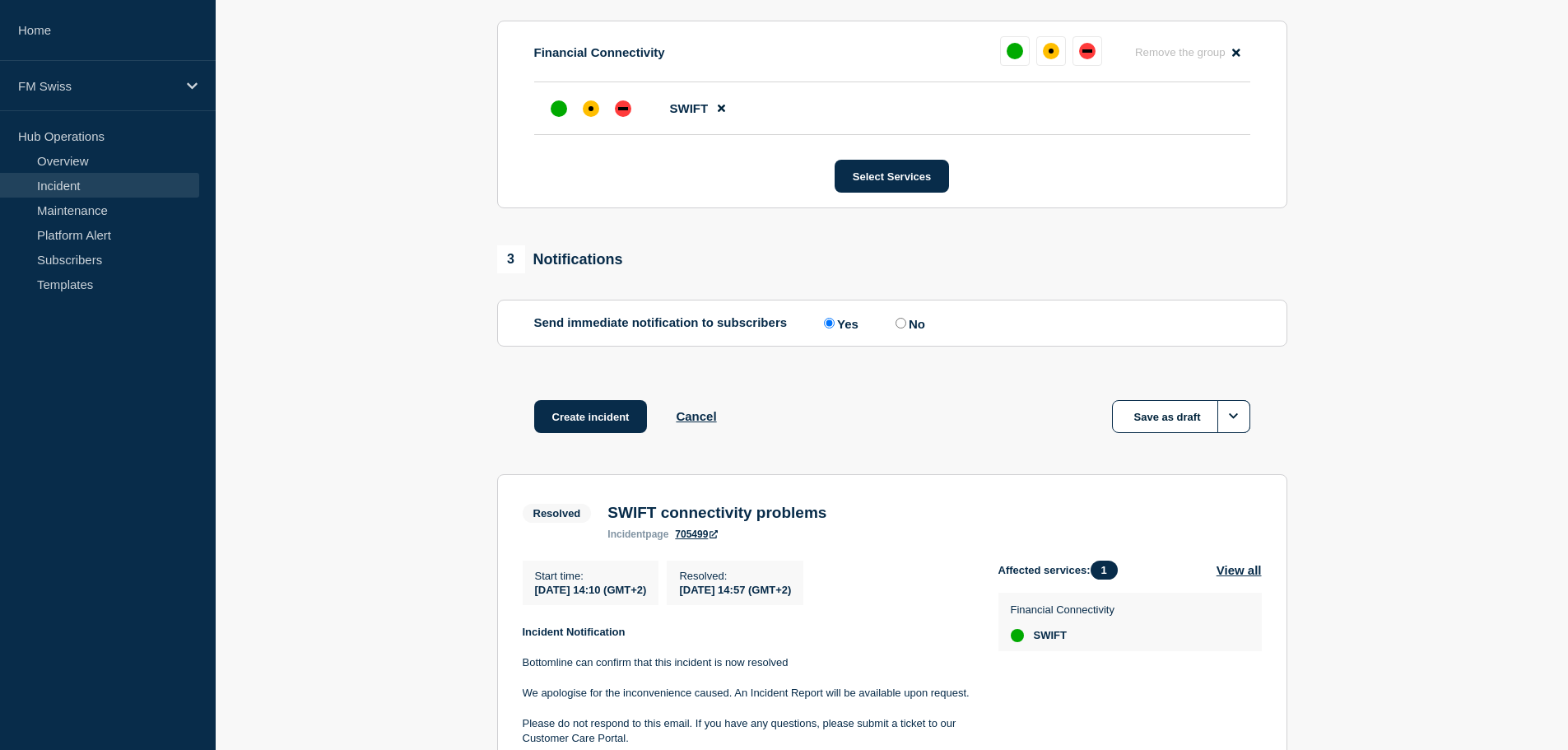
scroll to position [823, 0]
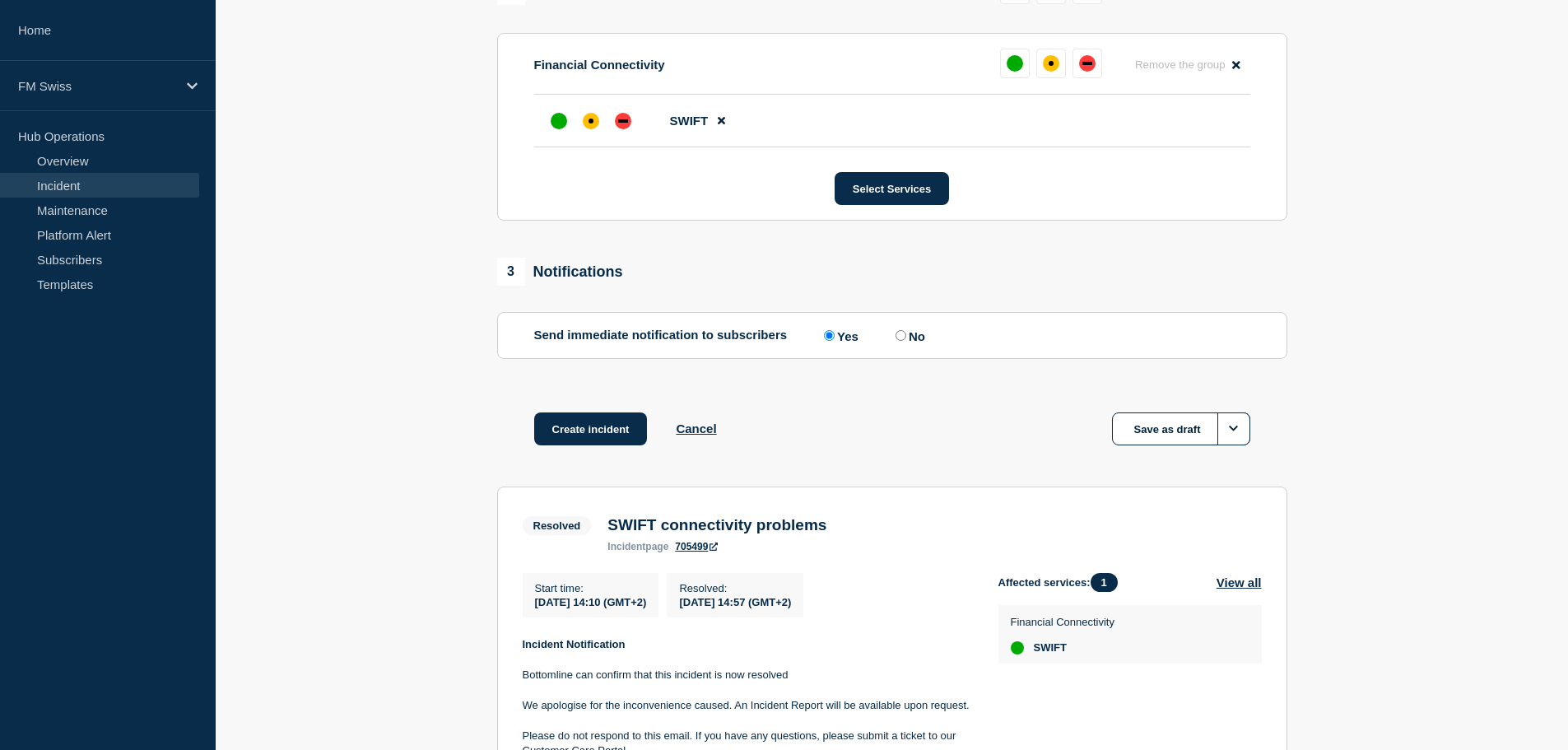
click at [1378, 288] on section "1 Provide details Title (required) SWIFT connectivity problems Start time (GMT+…" at bounding box center [892, 135] width 1353 height 1586
click at [604, 436] on button "Create incident" at bounding box center [591, 429] width 114 height 33
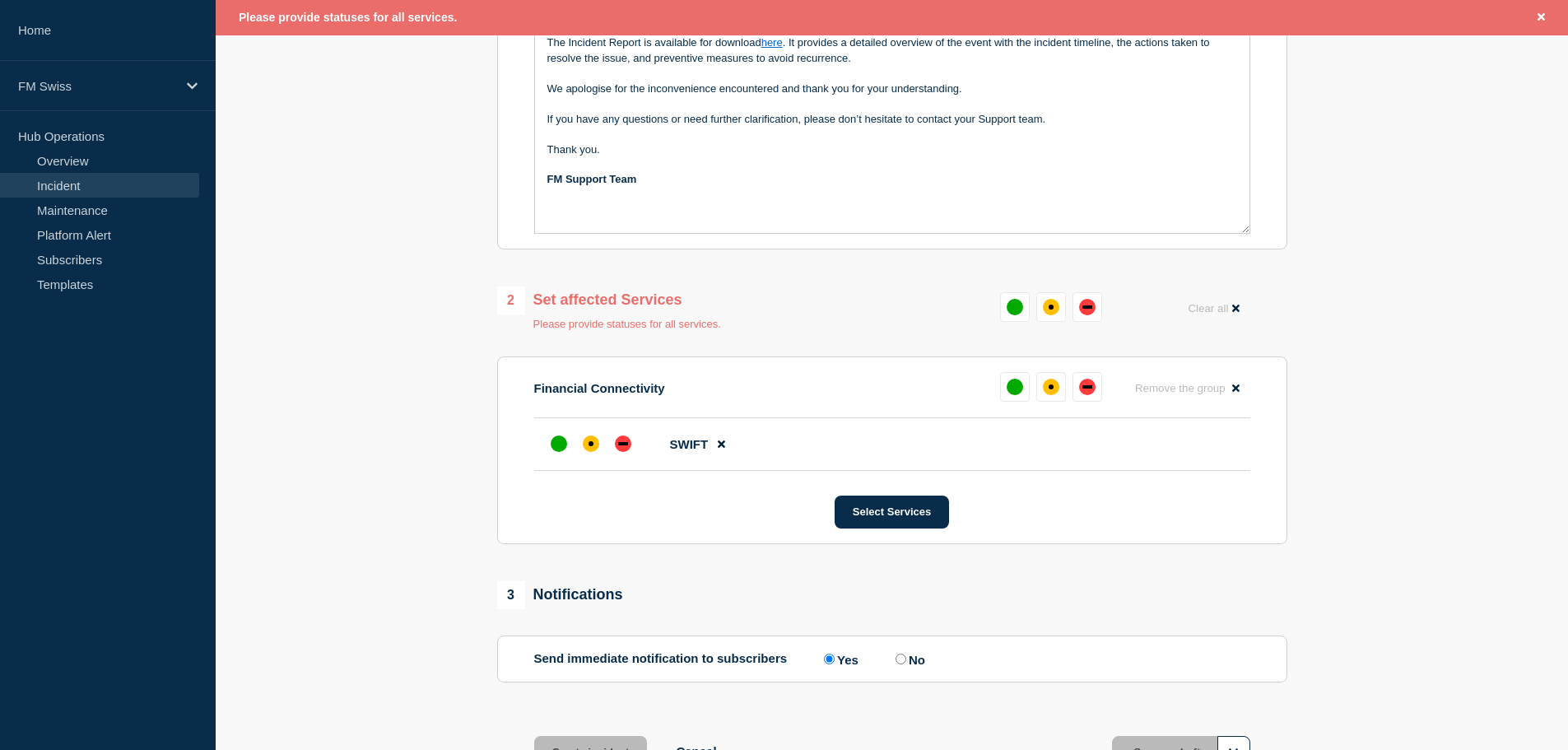
scroll to position [527, 0]
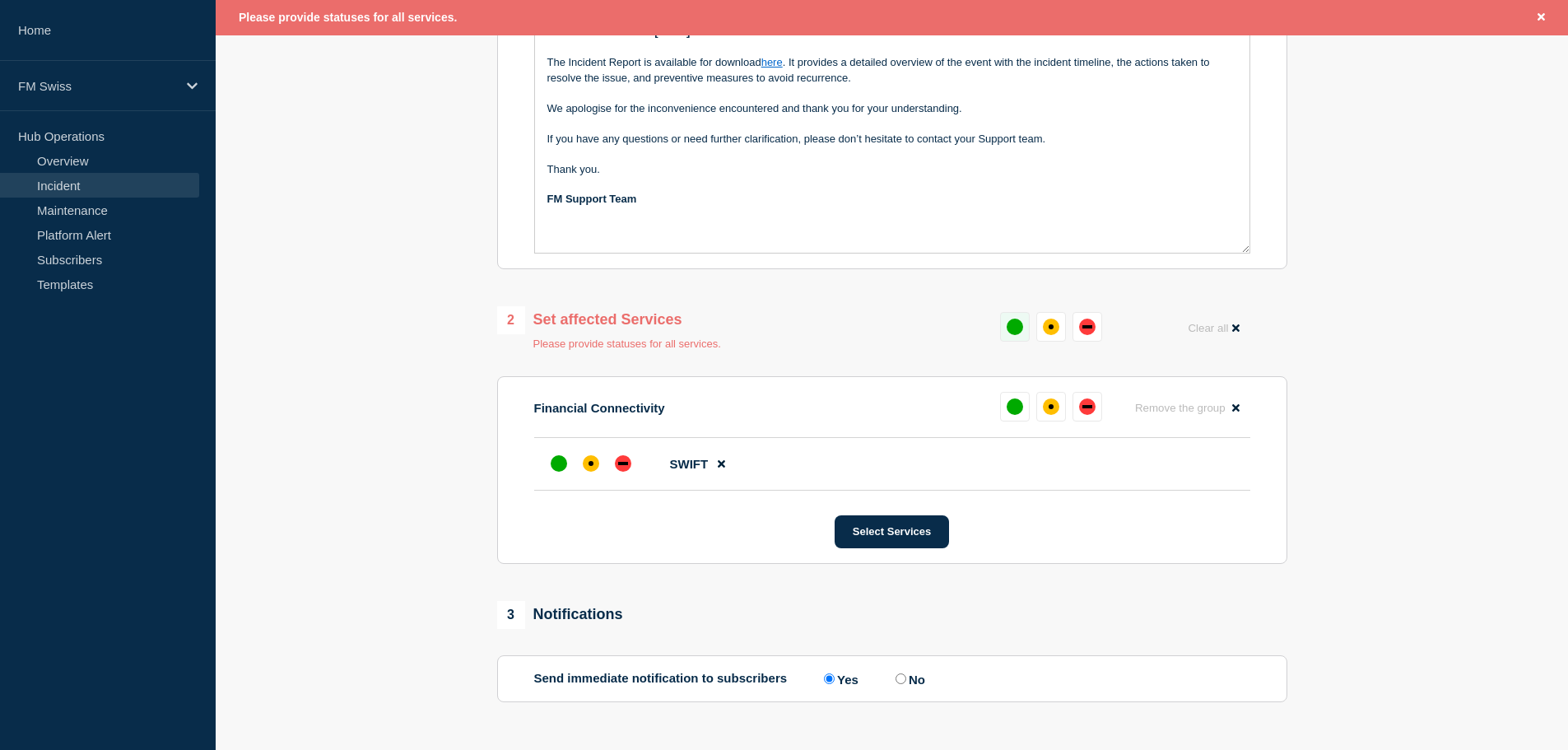
click at [1014, 335] on div "up" at bounding box center [1015, 326] width 16 height 16
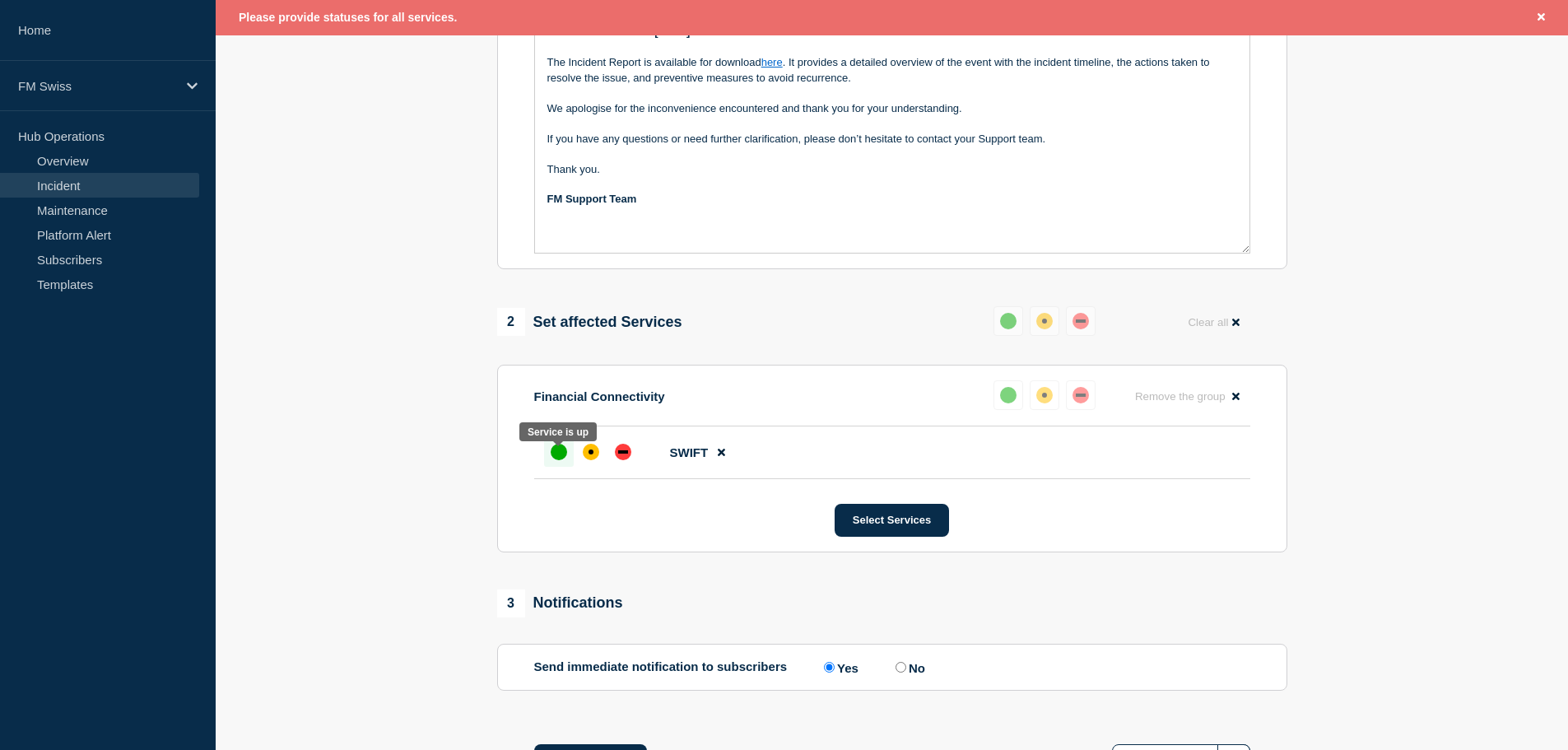
click at [556, 460] on div "up" at bounding box center [559, 451] width 16 height 16
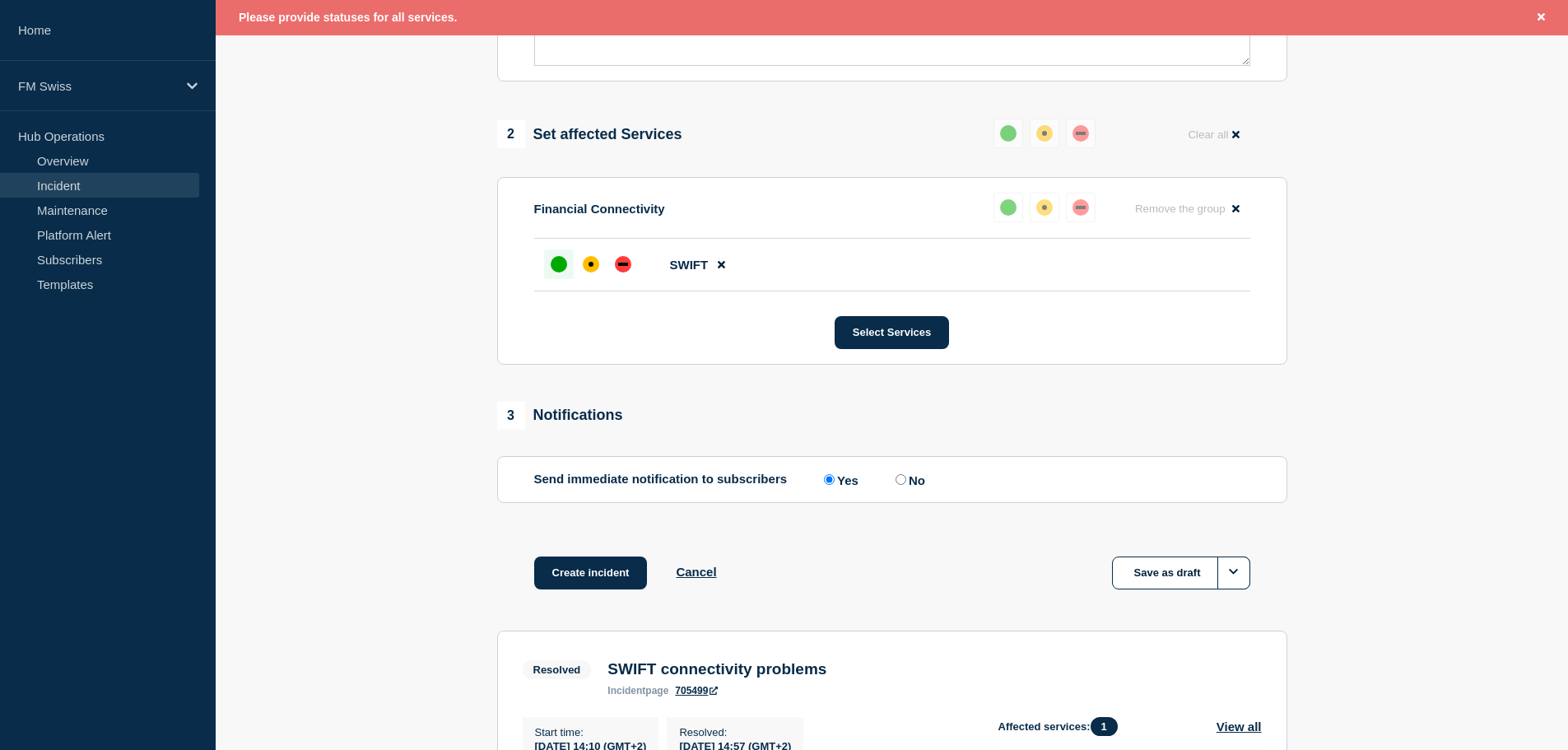
scroll to position [774, 0]
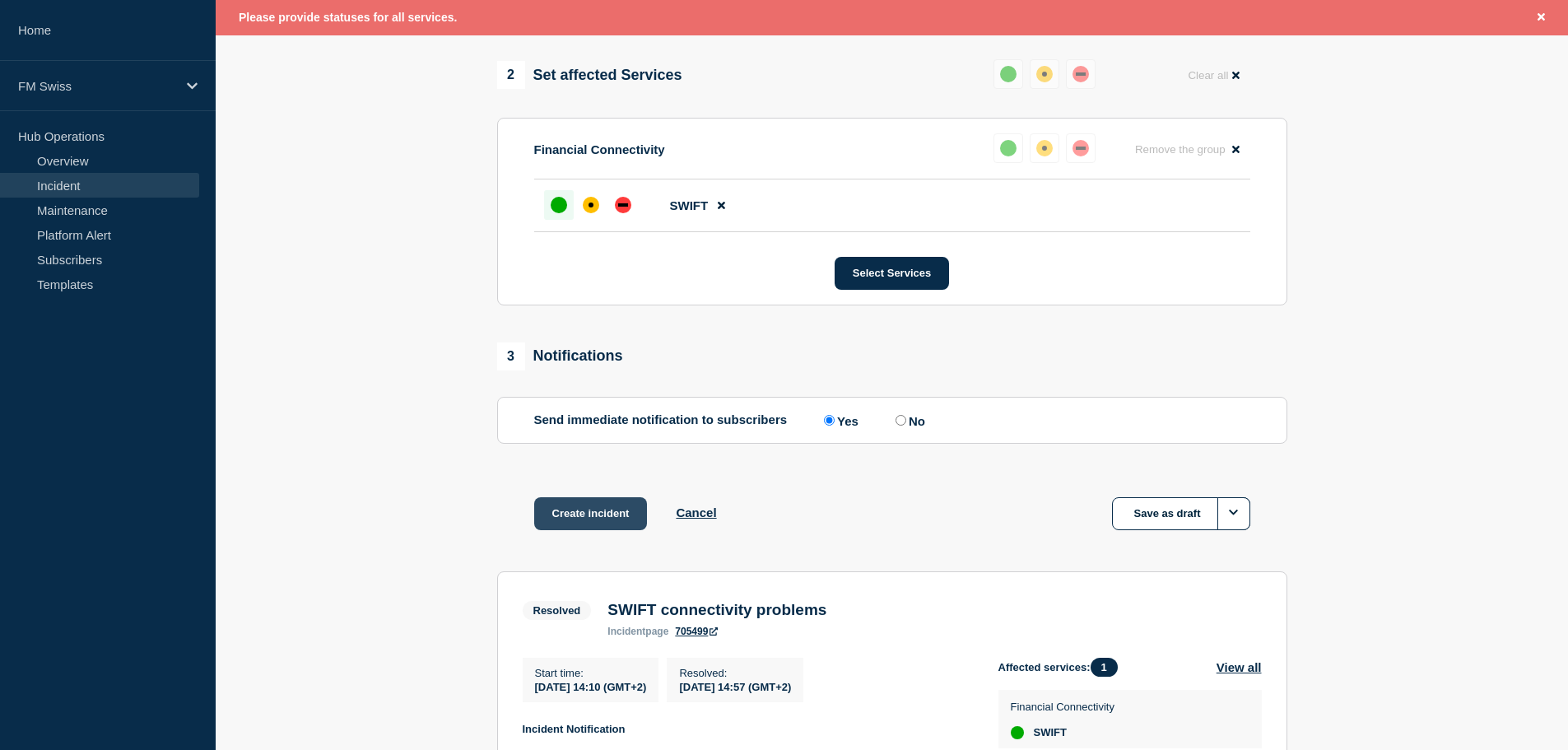
click at [595, 521] on button "Create incident" at bounding box center [591, 514] width 114 height 33
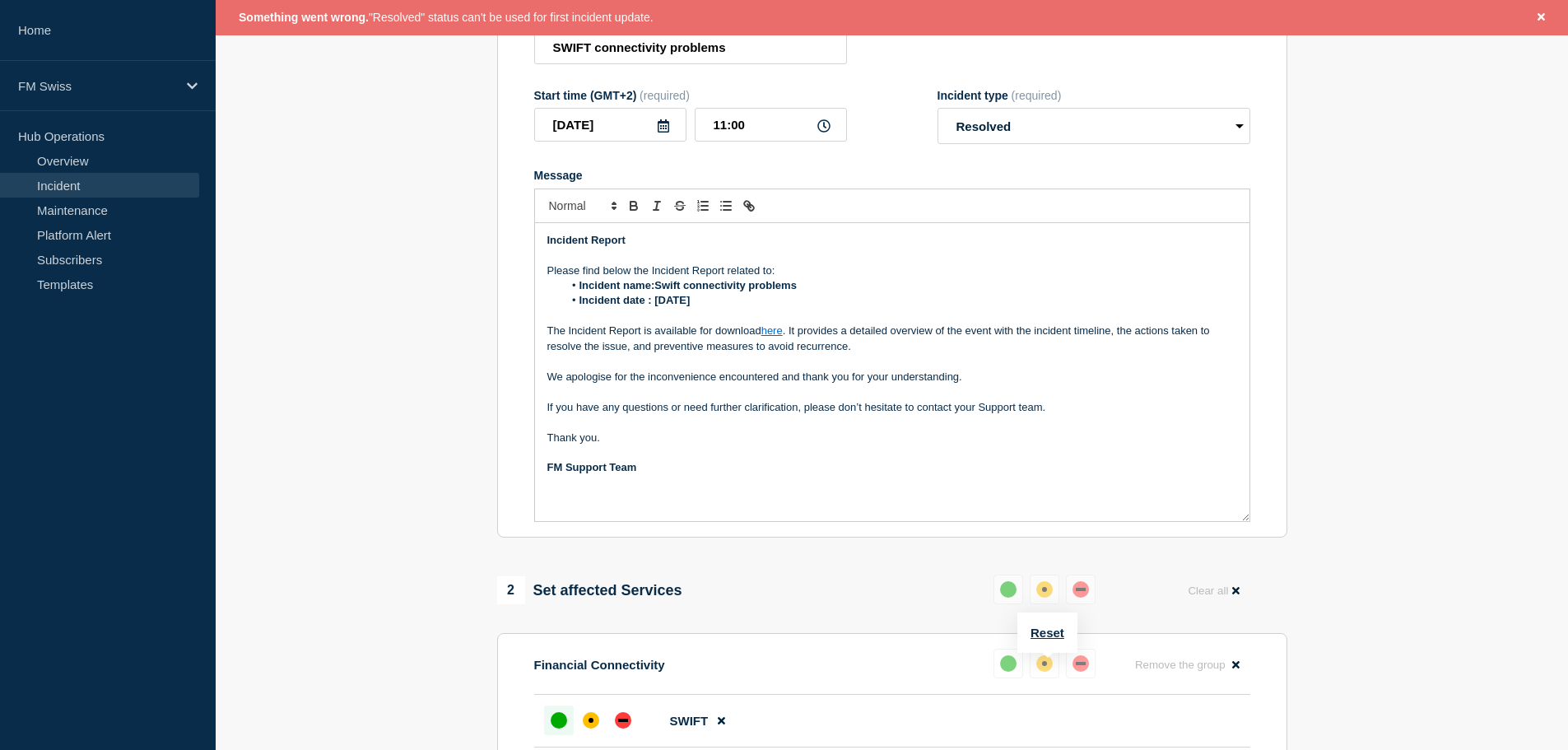
scroll to position [197, 0]
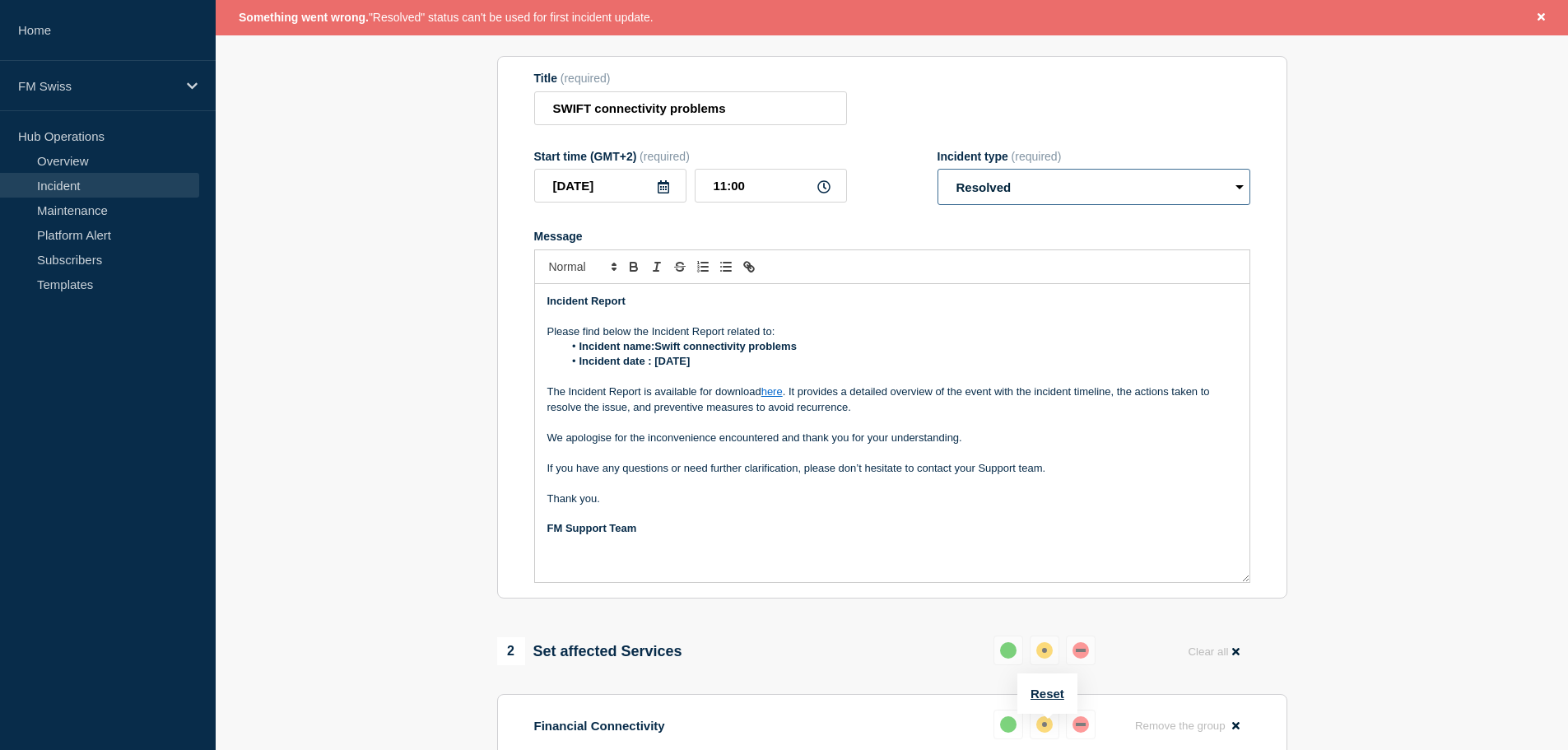
click at [1237, 196] on select "Select option Investigating Identified Monitoring Resolved" at bounding box center [1093, 186] width 313 height 36
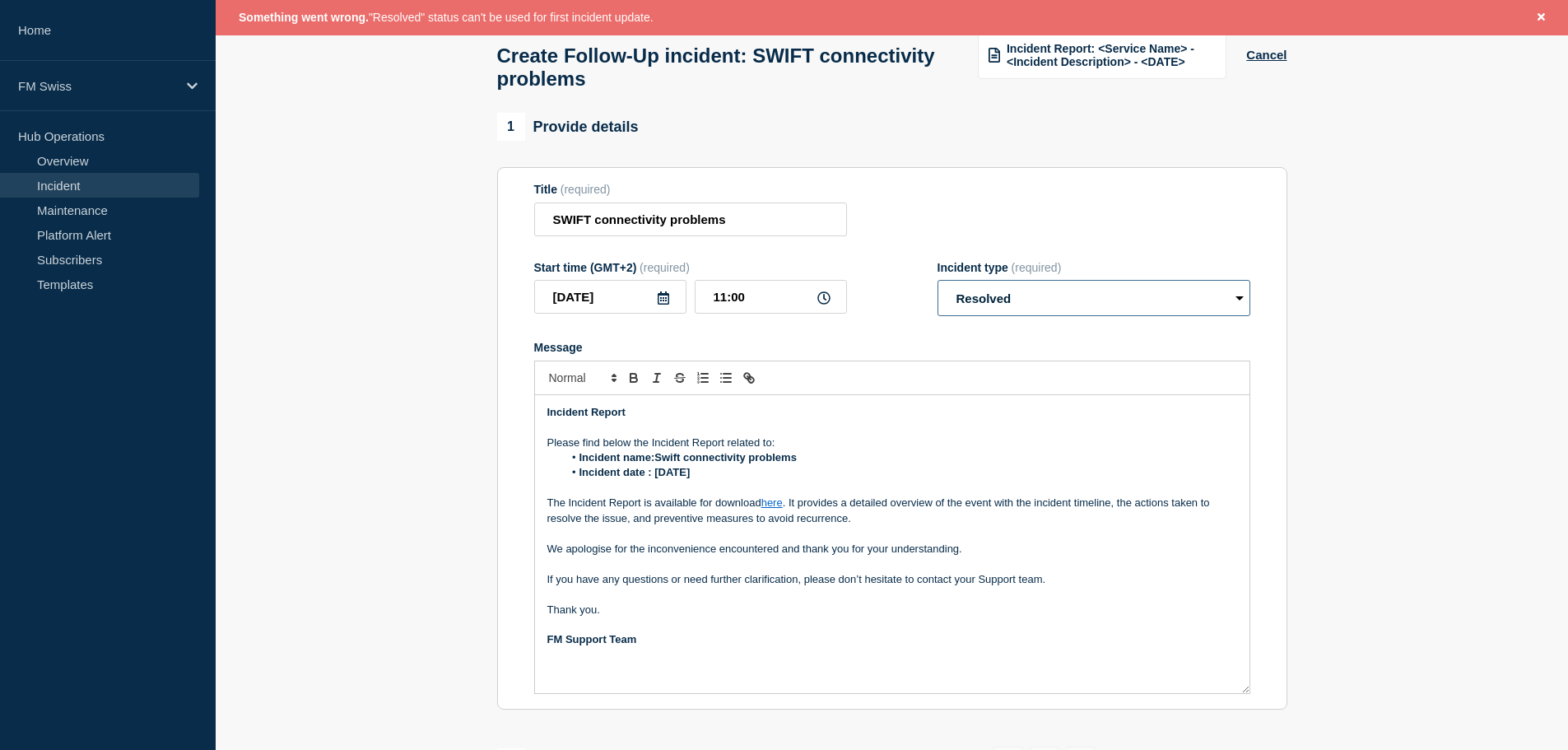
scroll to position [47, 0]
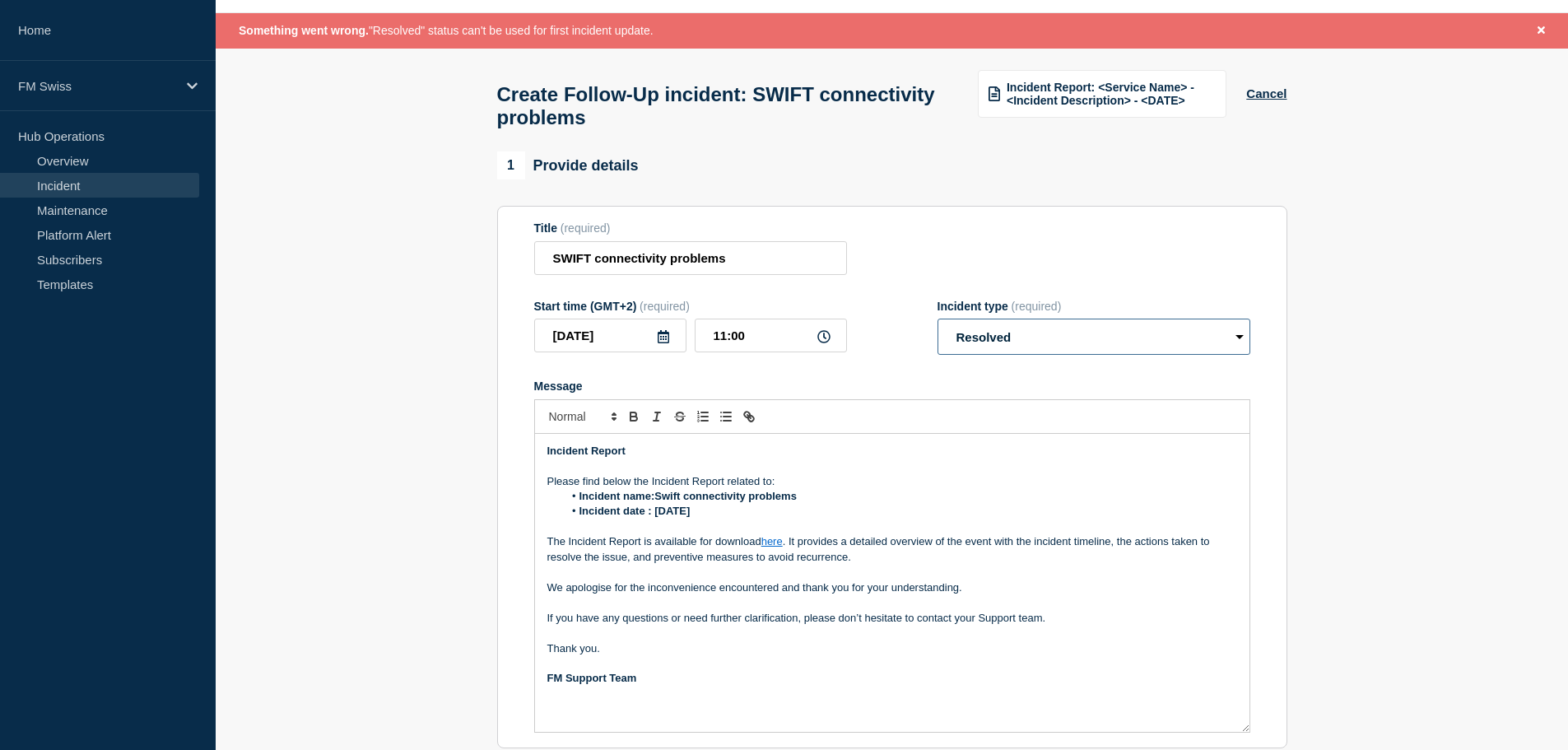
click at [987, 350] on select "Select option Investigating Identified Monitoring Resolved" at bounding box center [1093, 336] width 313 height 36
click at [1259, 97] on button "Cancel" at bounding box center [1266, 93] width 41 height 14
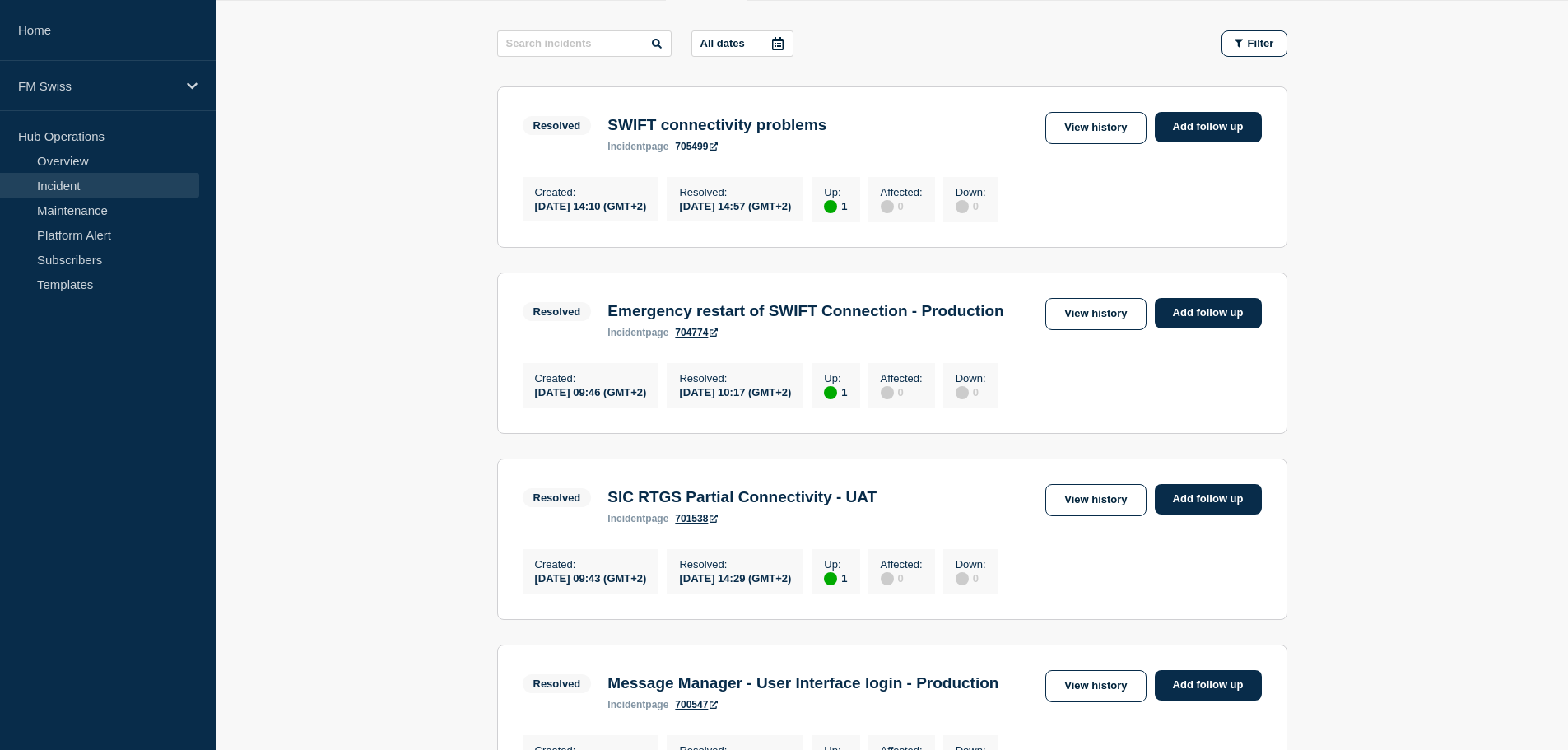
scroll to position [164, 0]
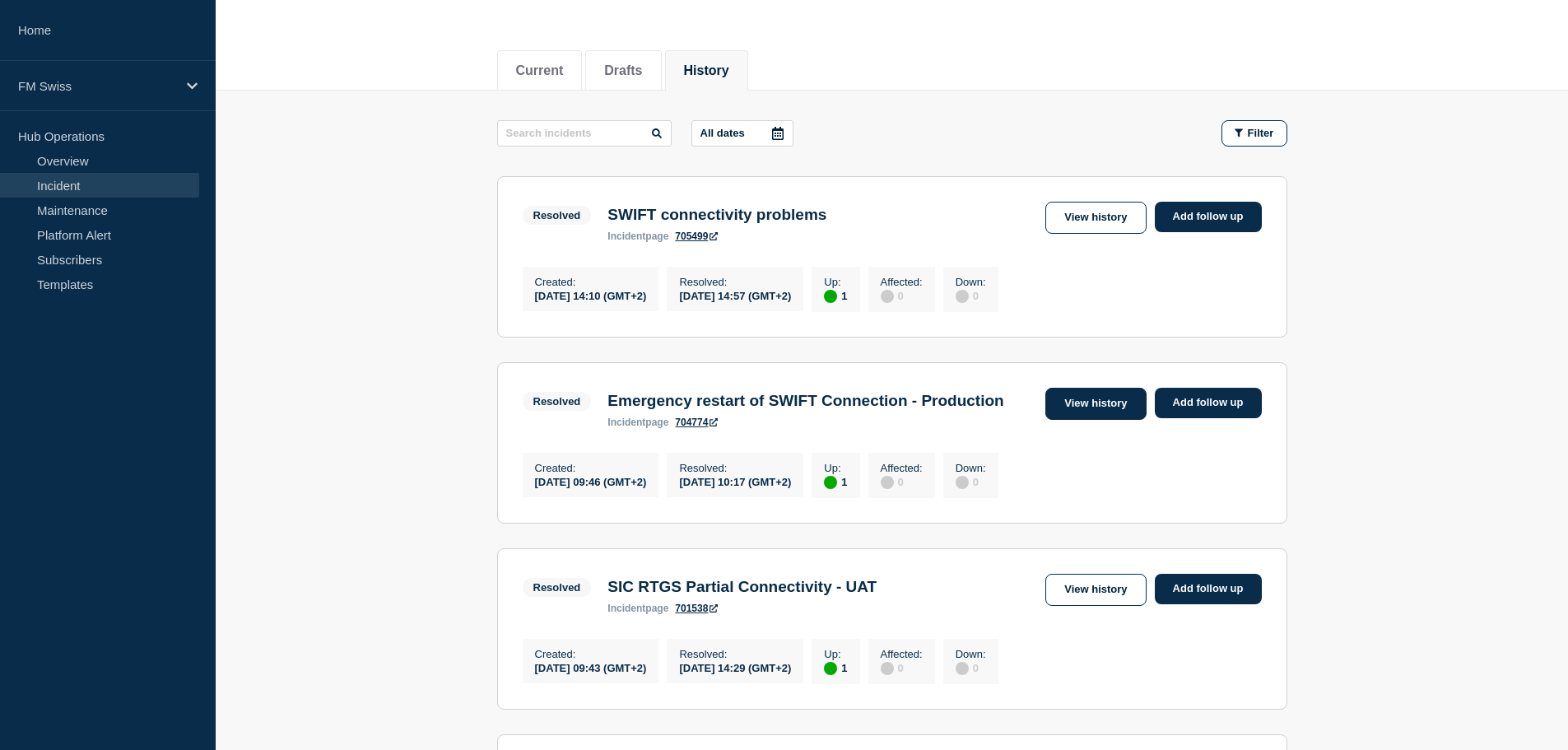
click at [1101, 413] on link "View history" at bounding box center [1095, 403] width 100 height 32
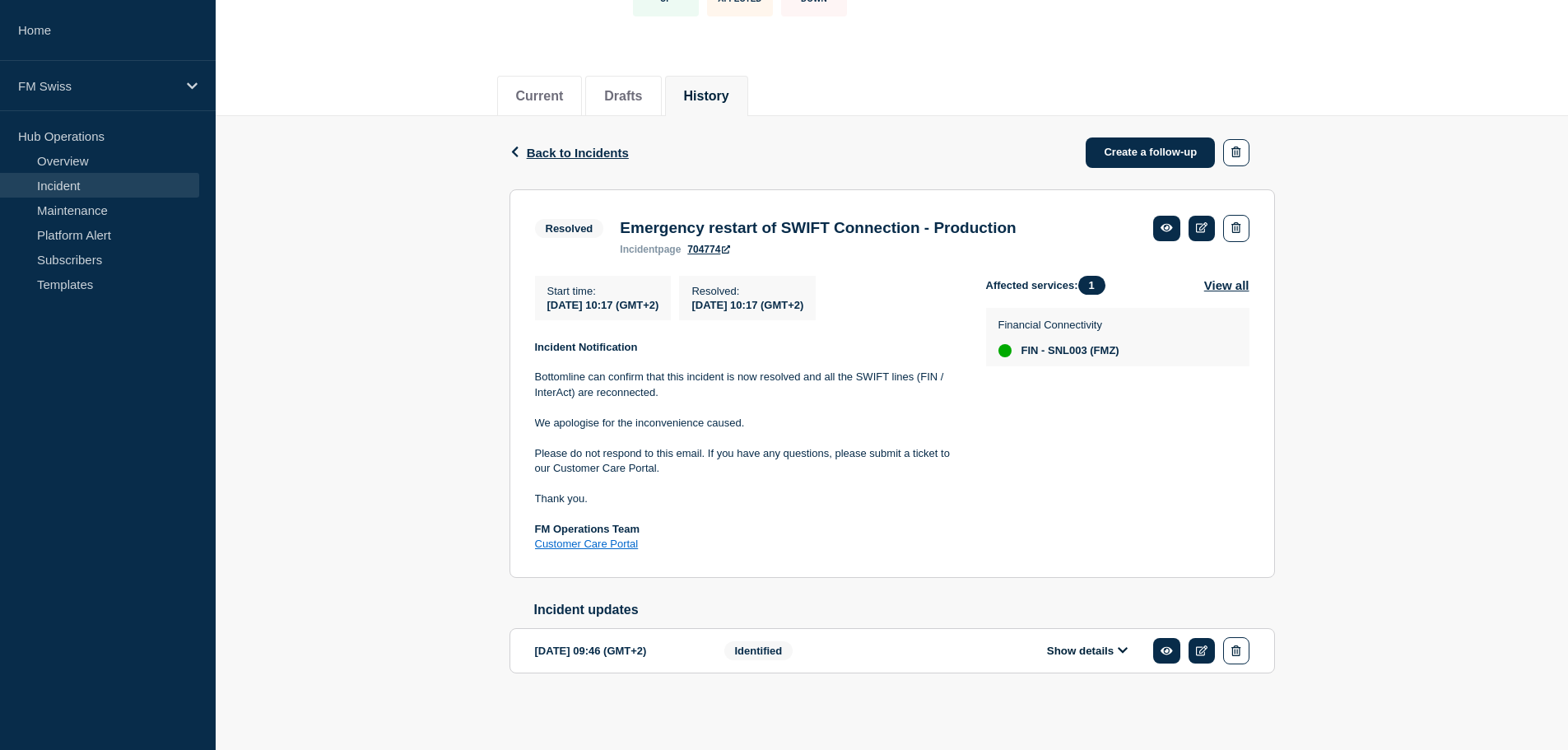
scroll to position [150, 0]
click at [555, 146] on span "Back to Incidents" at bounding box center [578, 153] width 102 height 14
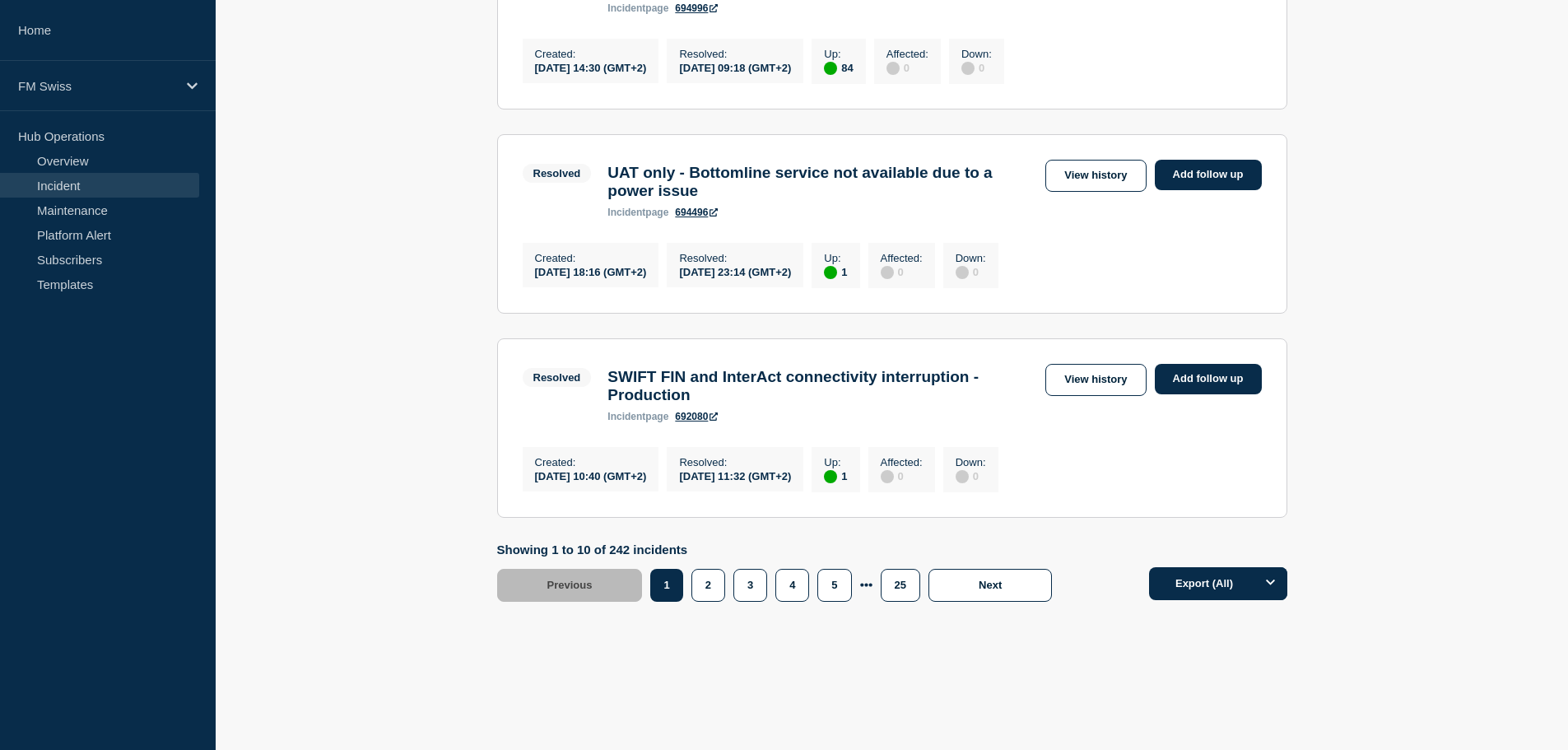
scroll to position [1871, 0]
